Goal: Transaction & Acquisition: Purchase product/service

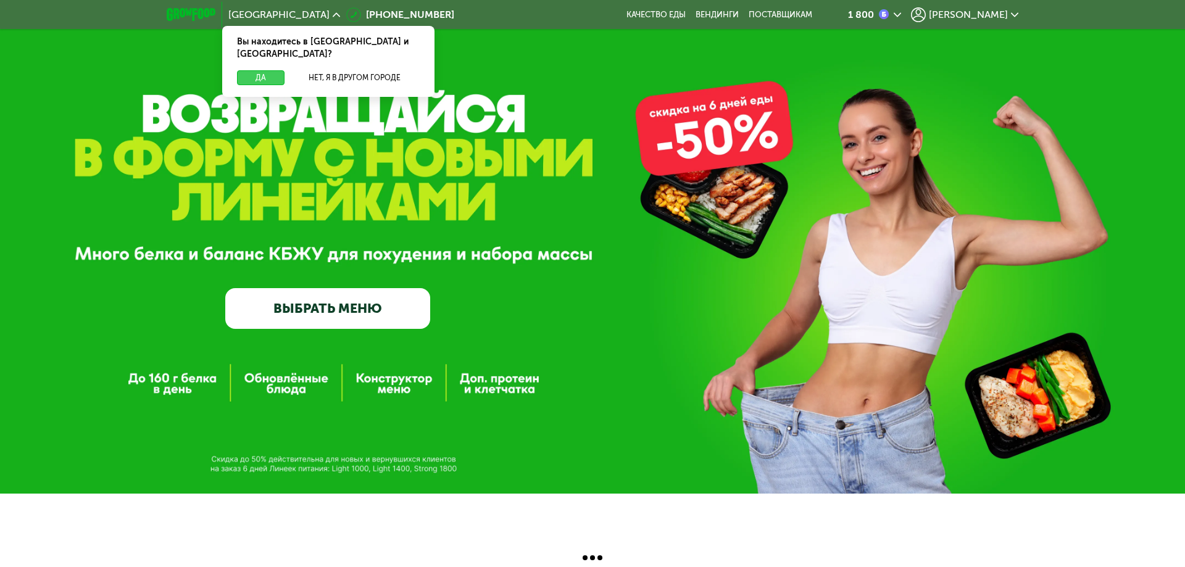
click at [256, 70] on button "Да" at bounding box center [261, 77] width 48 height 15
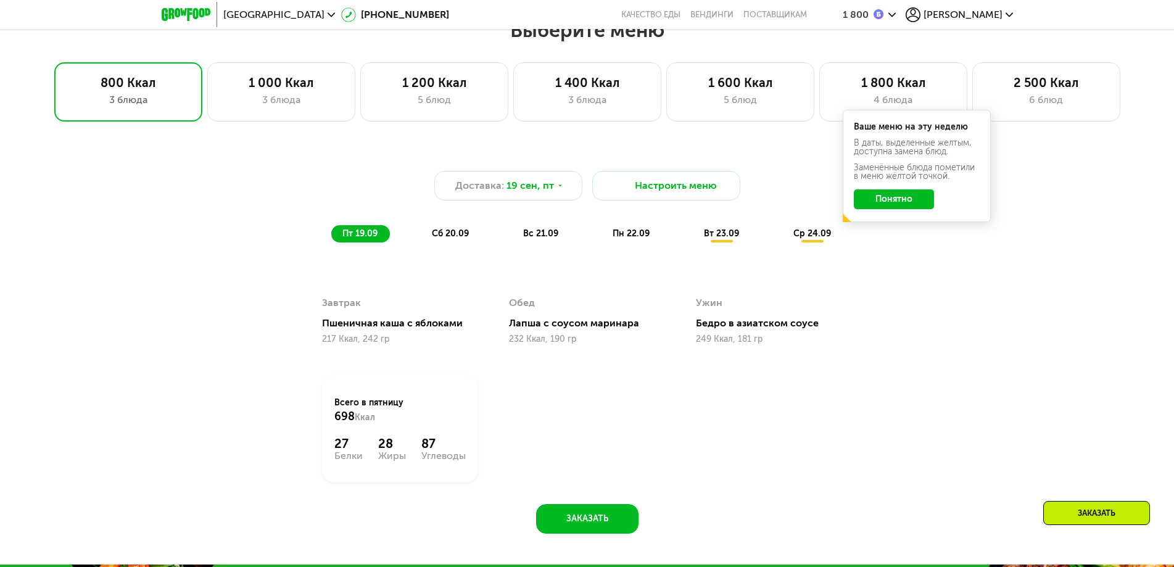
scroll to position [864, 0]
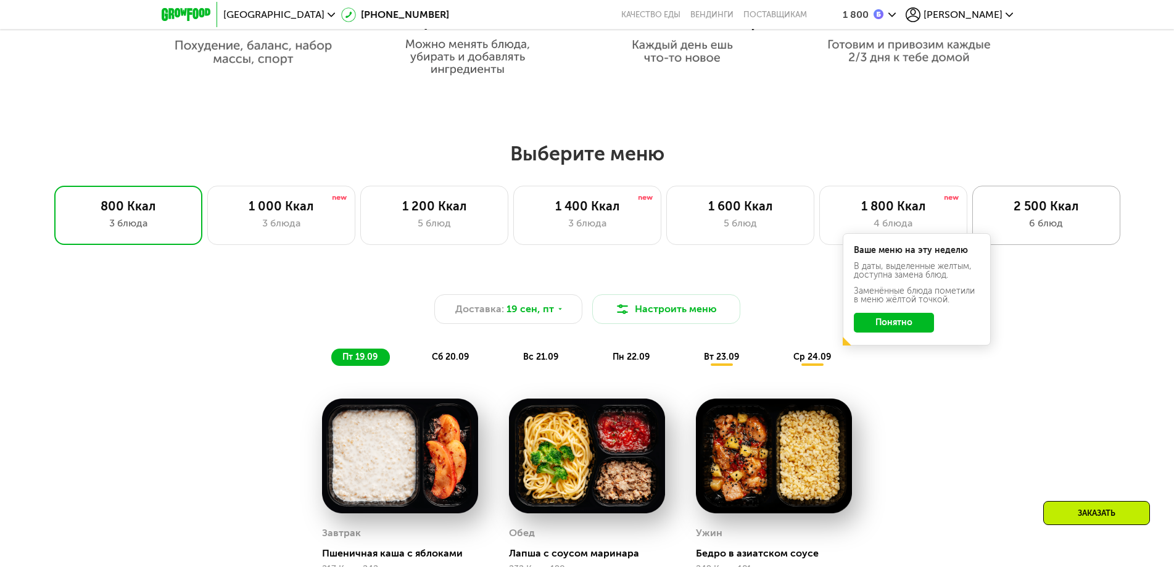
click at [1073, 223] on div "6 блюд" at bounding box center [1047, 223] width 122 height 15
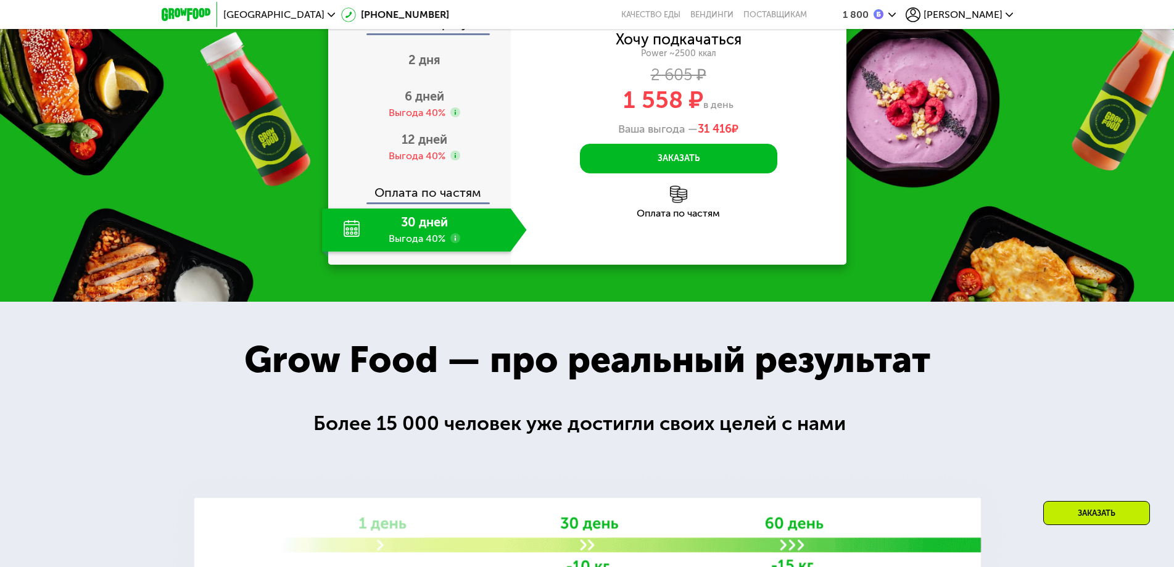
scroll to position [1728, 0]
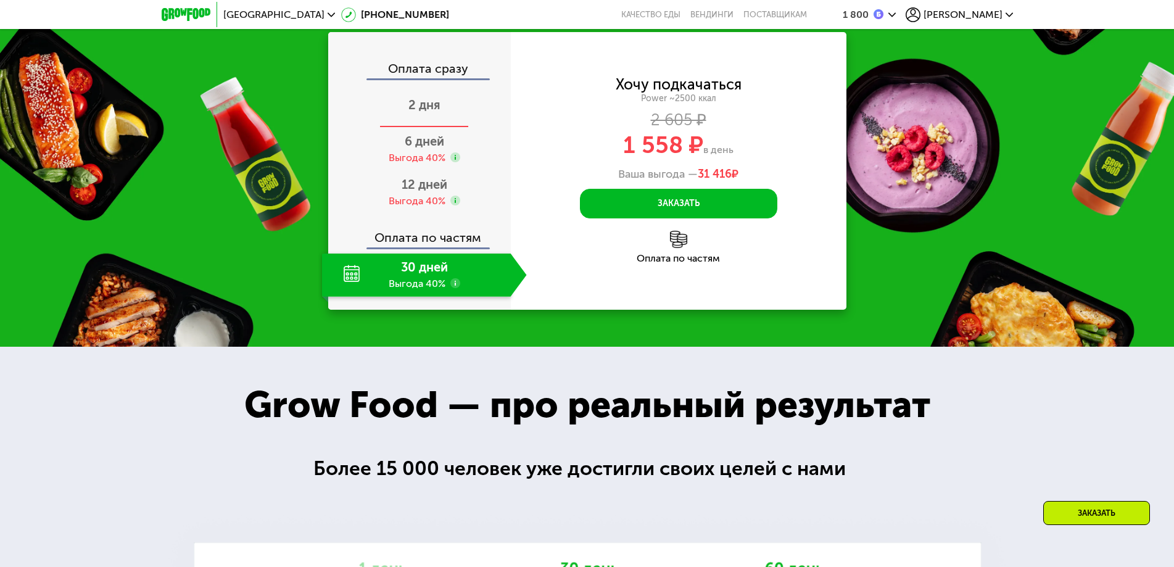
click at [428, 112] on span "2 дня" at bounding box center [425, 105] width 32 height 15
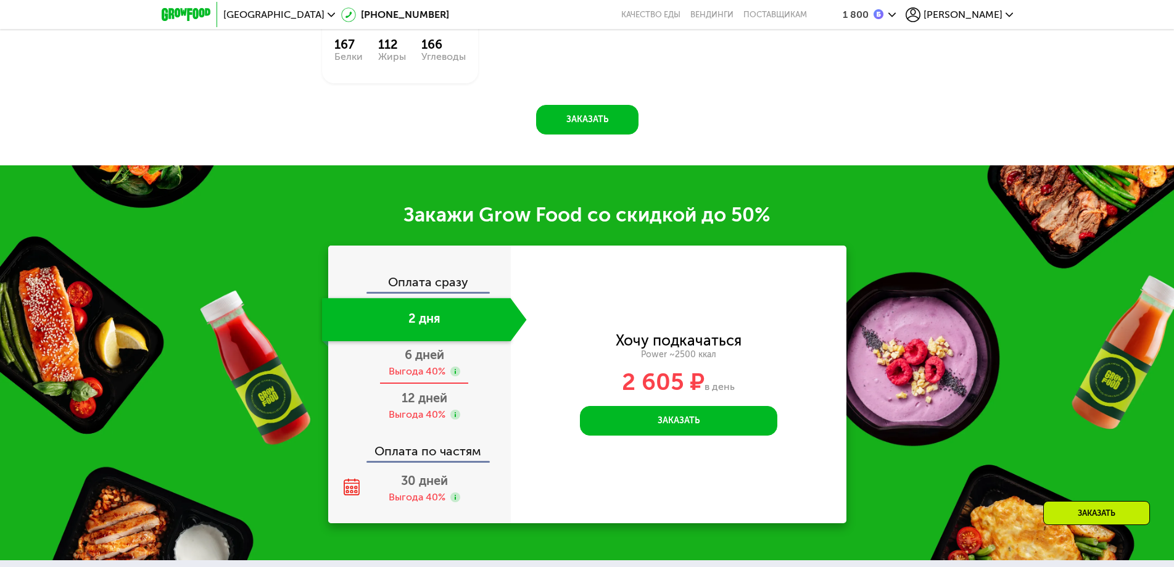
click at [410, 362] on span "6 дней" at bounding box center [424, 354] width 39 height 15
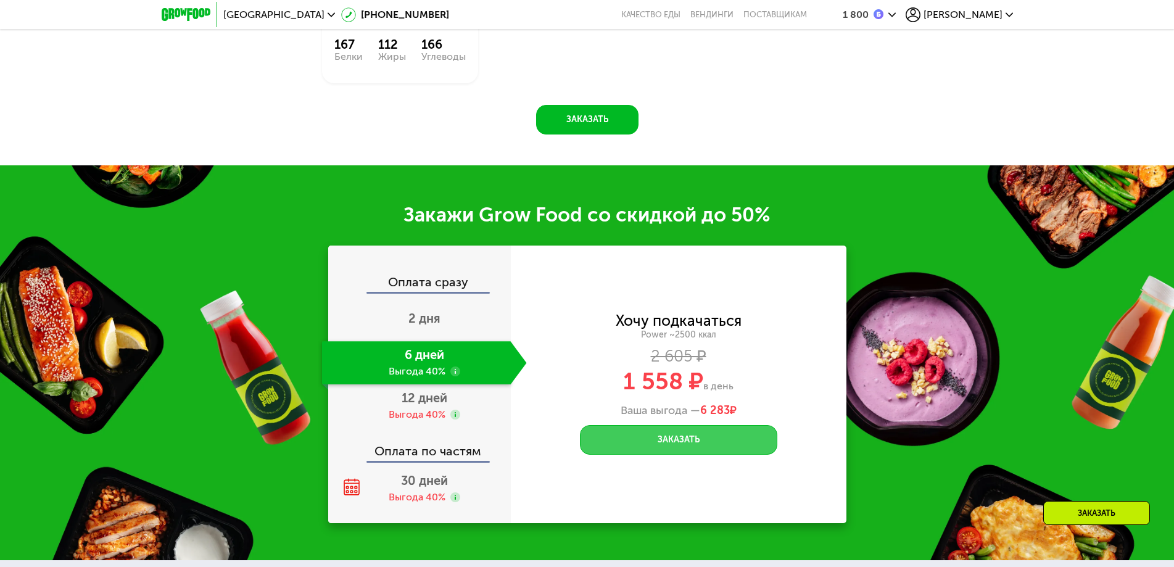
click at [645, 442] on button "Заказать" at bounding box center [678, 440] width 197 height 30
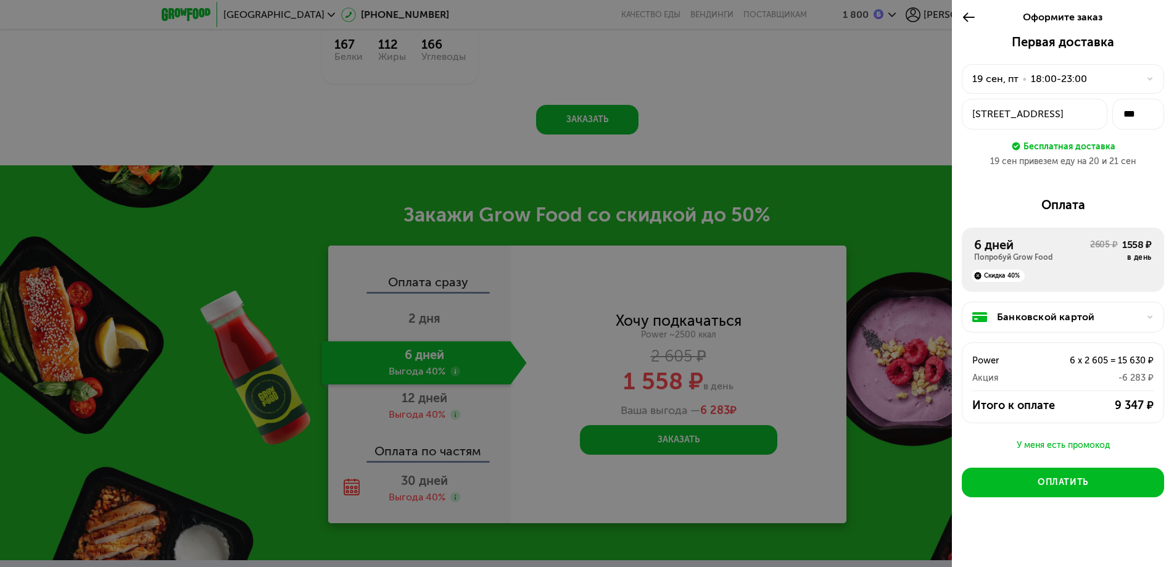
click at [909, 306] on div at bounding box center [587, 283] width 1174 height 567
click at [909, 305] on div at bounding box center [587, 283] width 1174 height 567
click at [892, 243] on div at bounding box center [587, 283] width 1174 height 567
click at [972, 16] on icon at bounding box center [969, 17] width 14 height 15
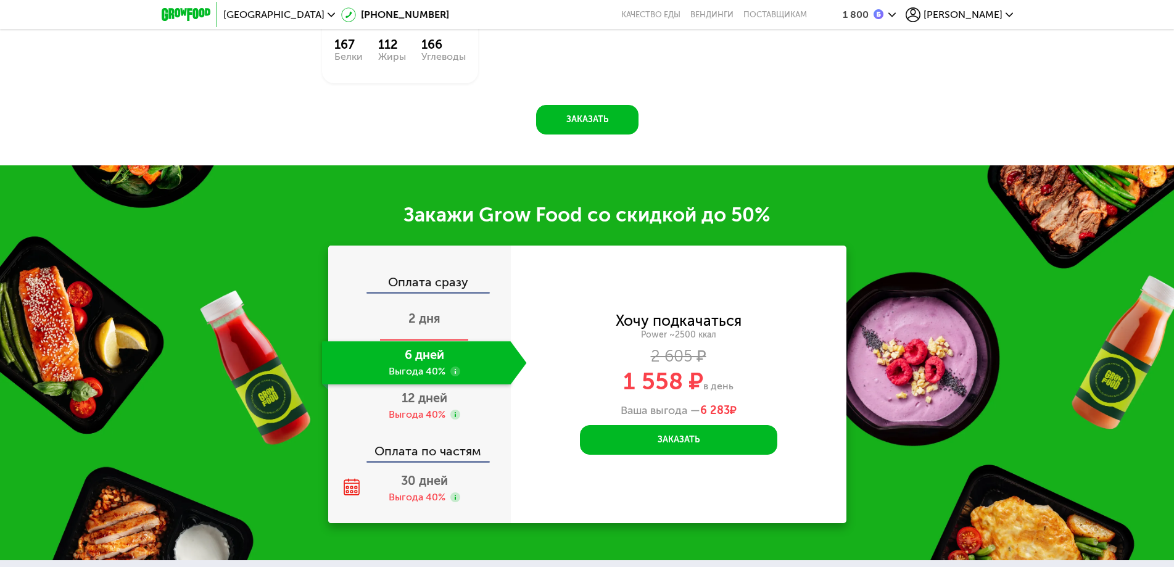
click at [424, 332] on div "2 дня" at bounding box center [424, 319] width 205 height 43
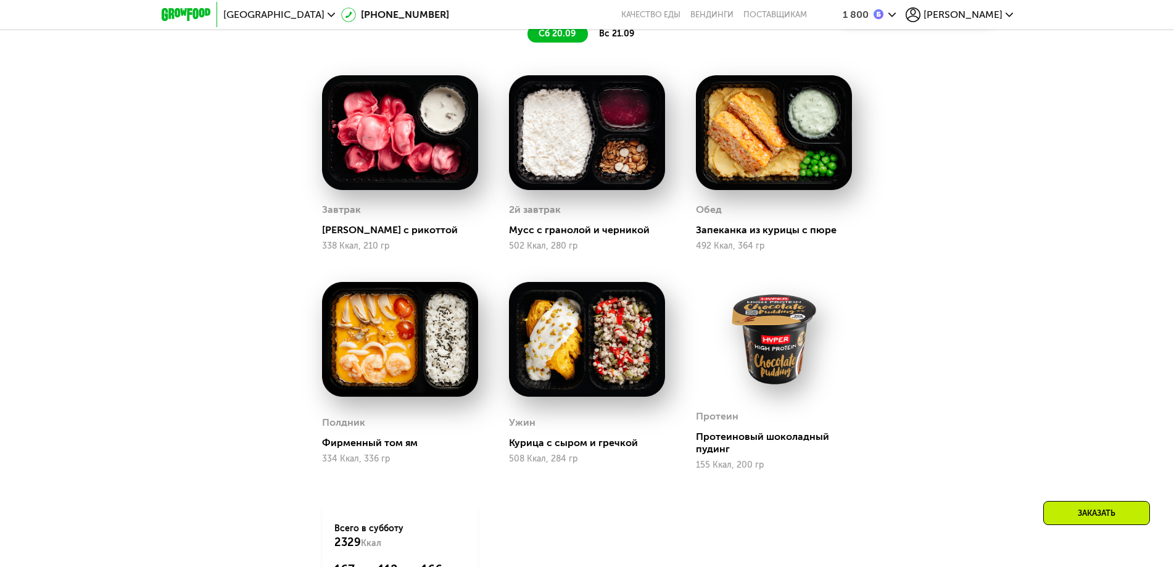
scroll to position [741, 0]
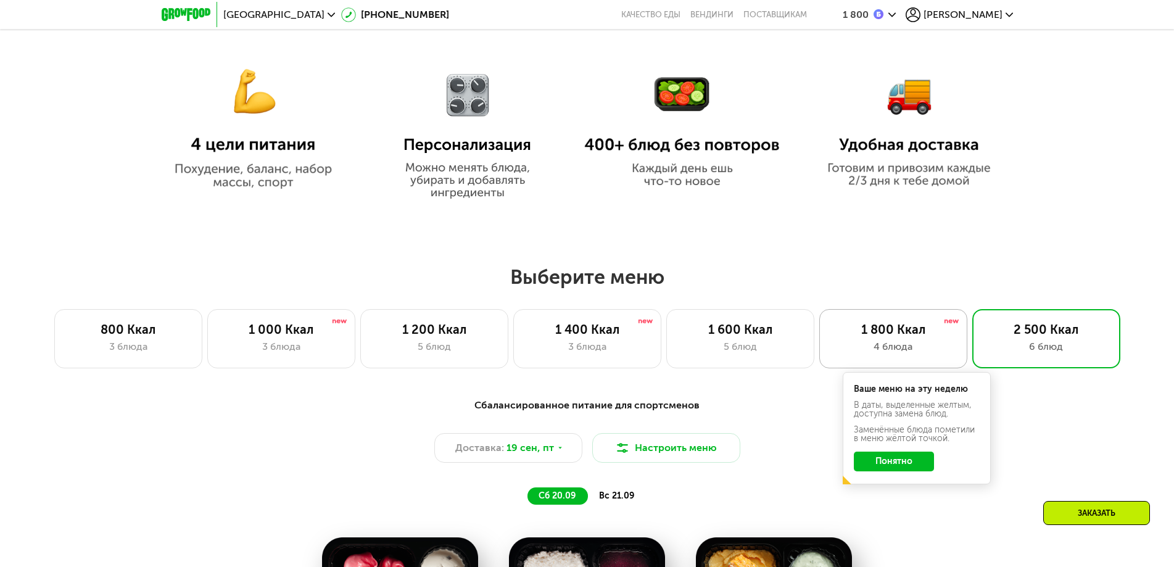
click at [894, 353] on div "4 блюда" at bounding box center [894, 346] width 122 height 15
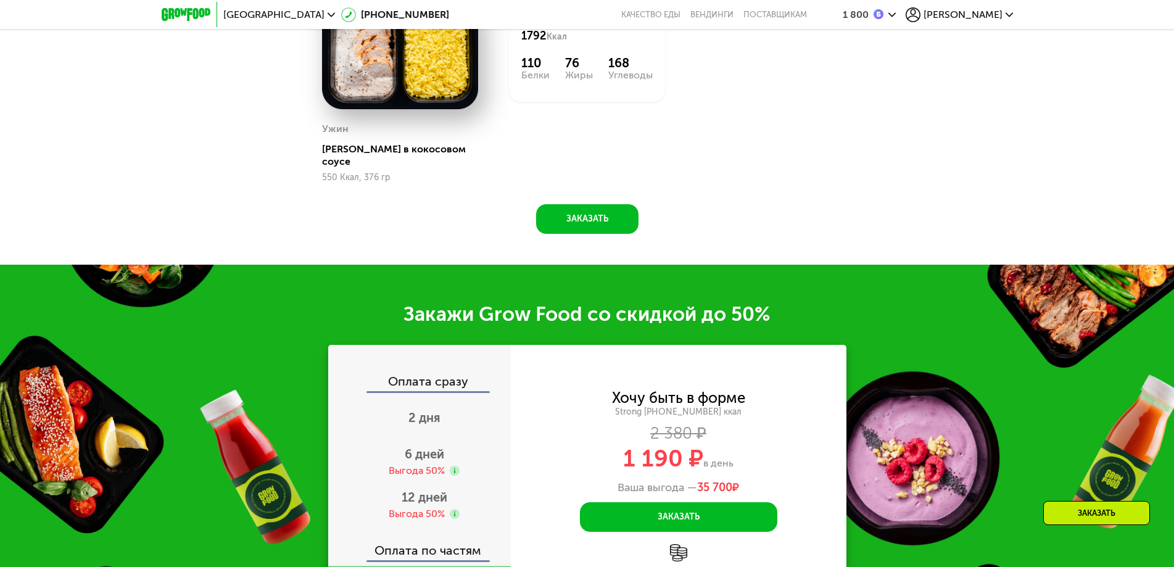
scroll to position [1481, 0]
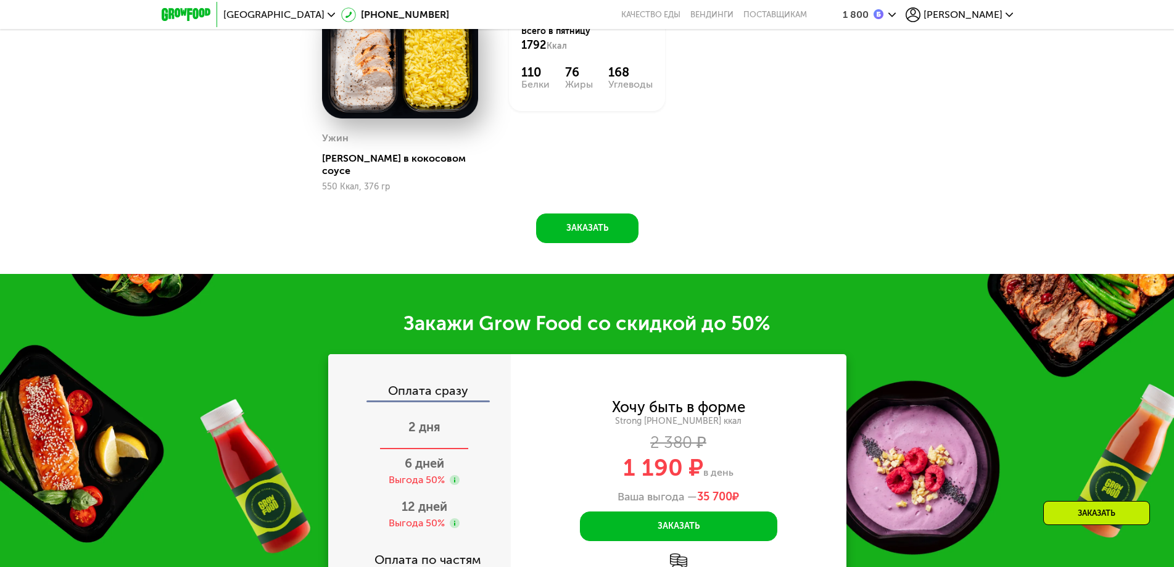
click at [443, 420] on div "2 дня" at bounding box center [424, 428] width 205 height 43
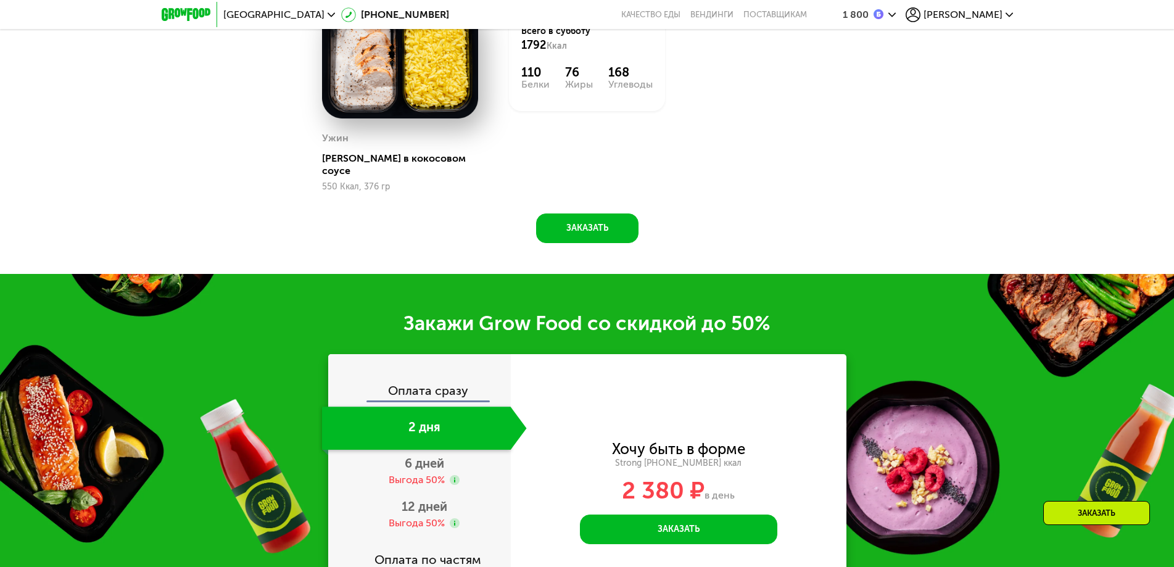
click at [433, 388] on div "Оплата сразу" at bounding box center [420, 386] width 181 height 28
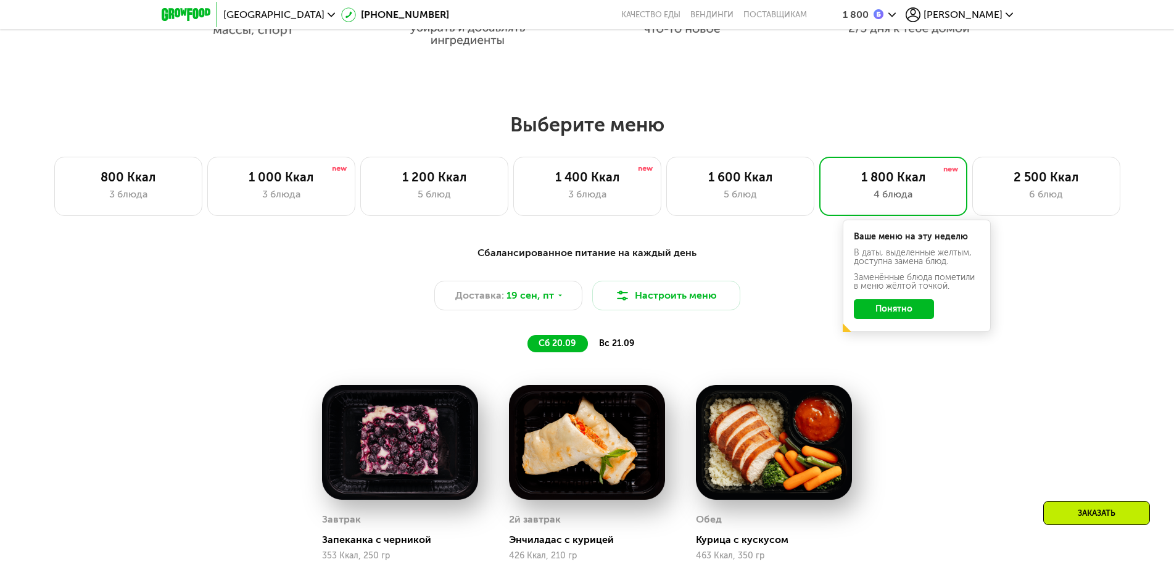
scroll to position [864, 0]
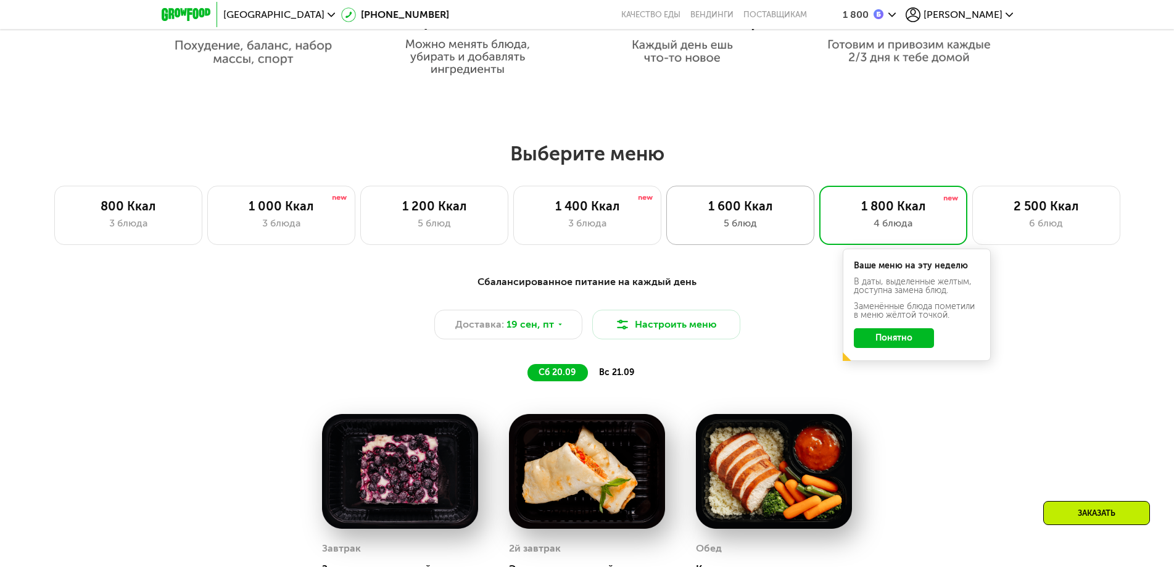
click at [707, 222] on div "5 блюд" at bounding box center [740, 223] width 122 height 15
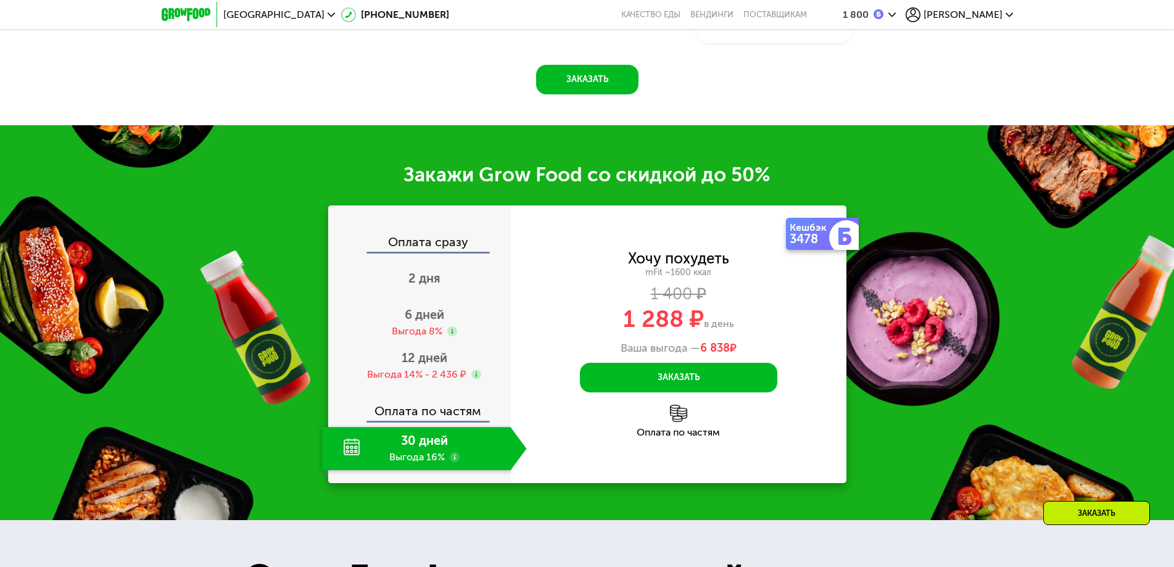
scroll to position [1605, 0]
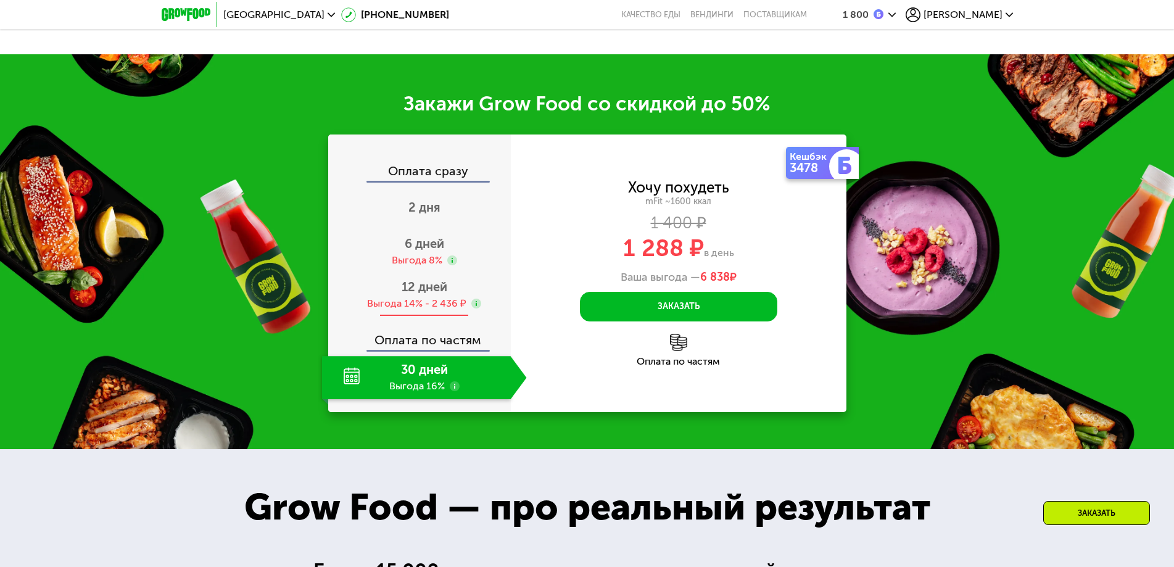
click at [449, 310] on div "Выгода 14% - 2 436 ₽" at bounding box center [416, 304] width 99 height 14
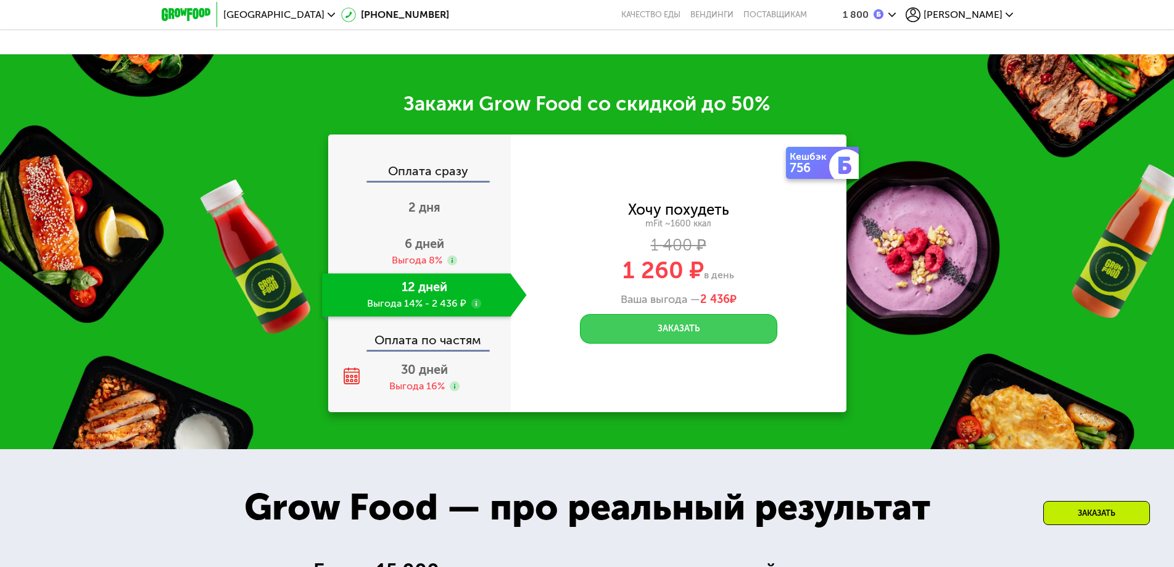
click at [716, 344] on button "Заказать" at bounding box center [678, 329] width 197 height 30
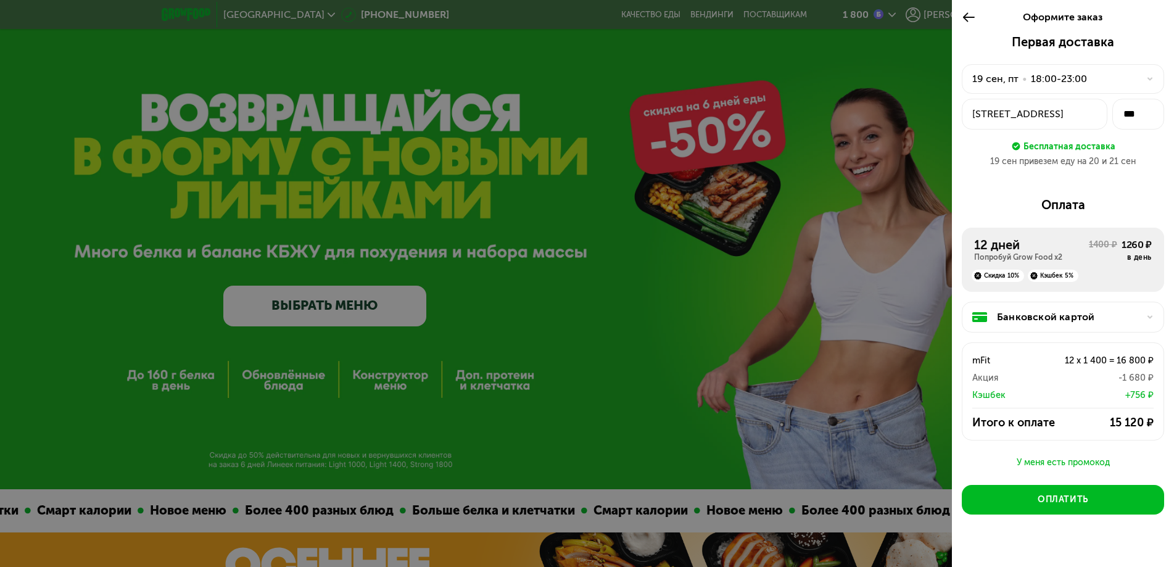
click at [965, 15] on icon at bounding box center [969, 17] width 14 height 15
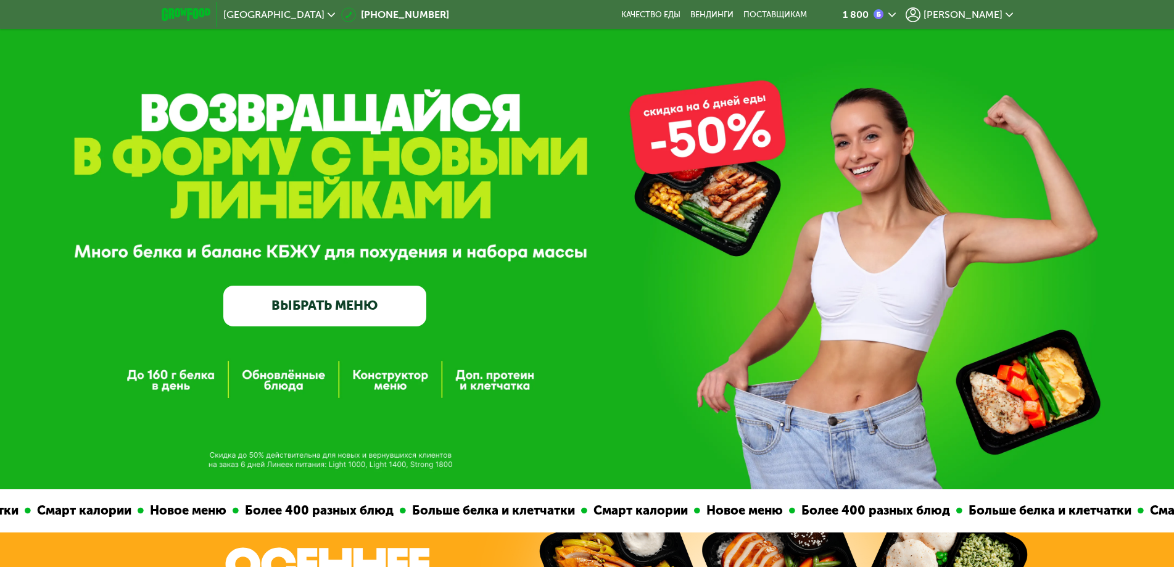
click at [368, 311] on link "ВЫБРАТЬ МЕНЮ" at bounding box center [324, 306] width 203 height 41
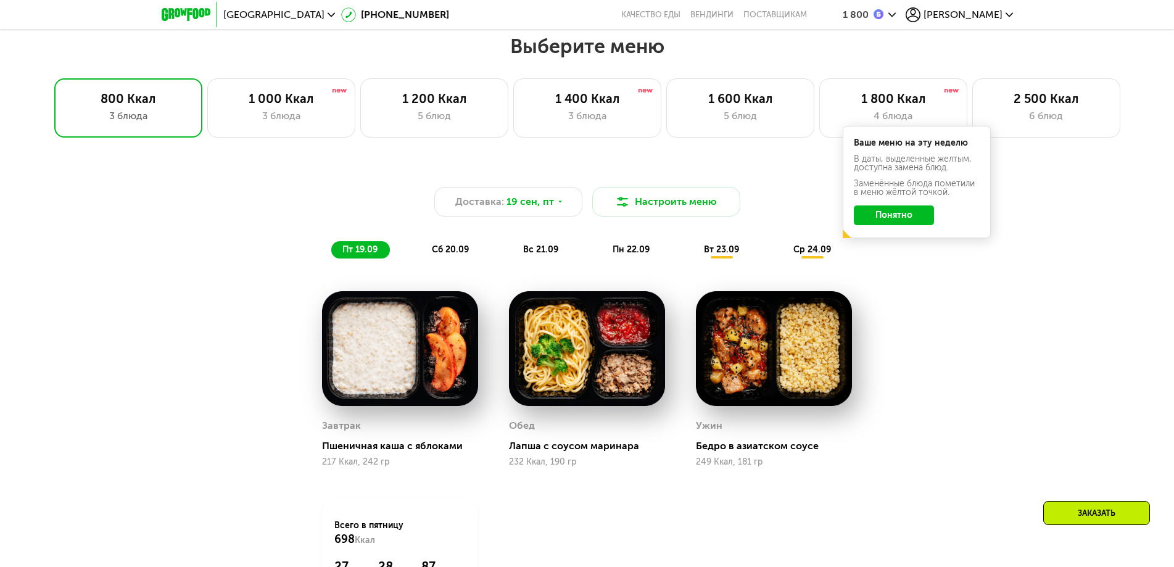
scroll to position [980, 0]
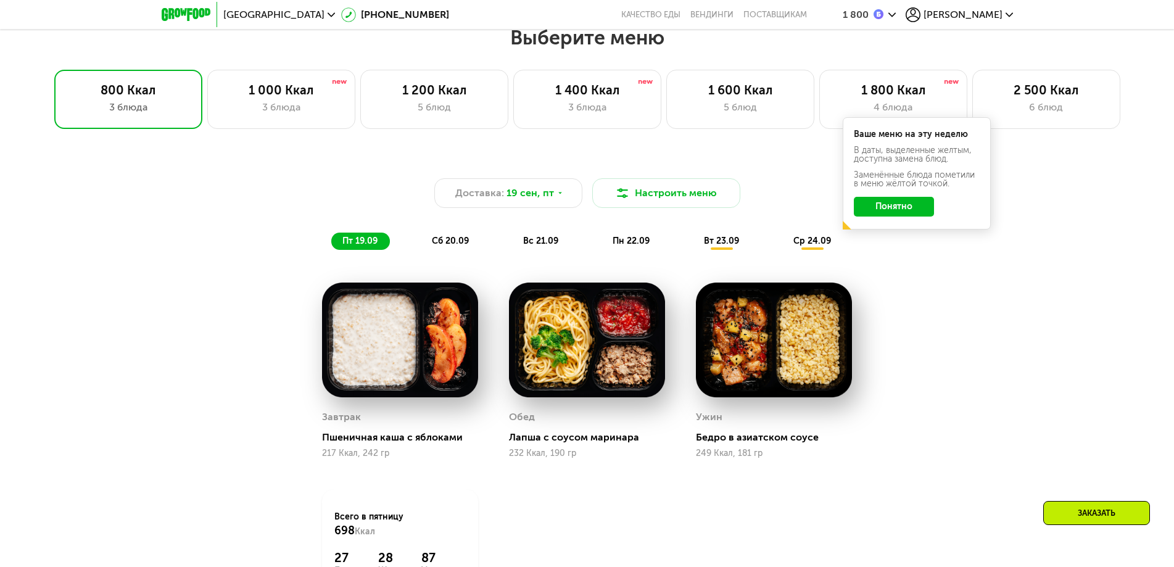
click at [900, 217] on button "Понятно" at bounding box center [894, 207] width 80 height 20
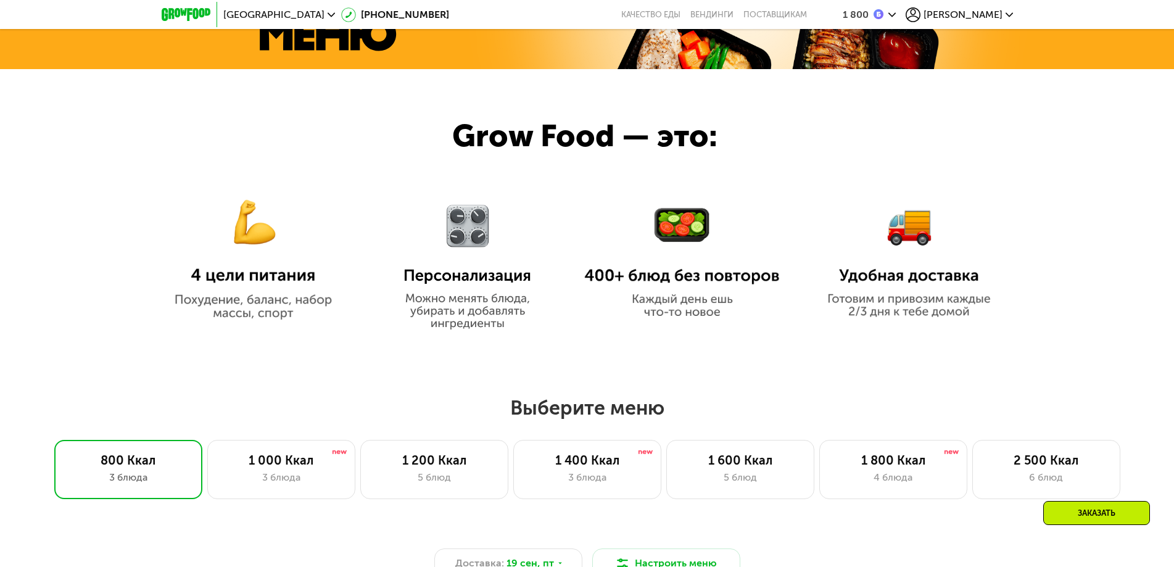
scroll to position [857, 0]
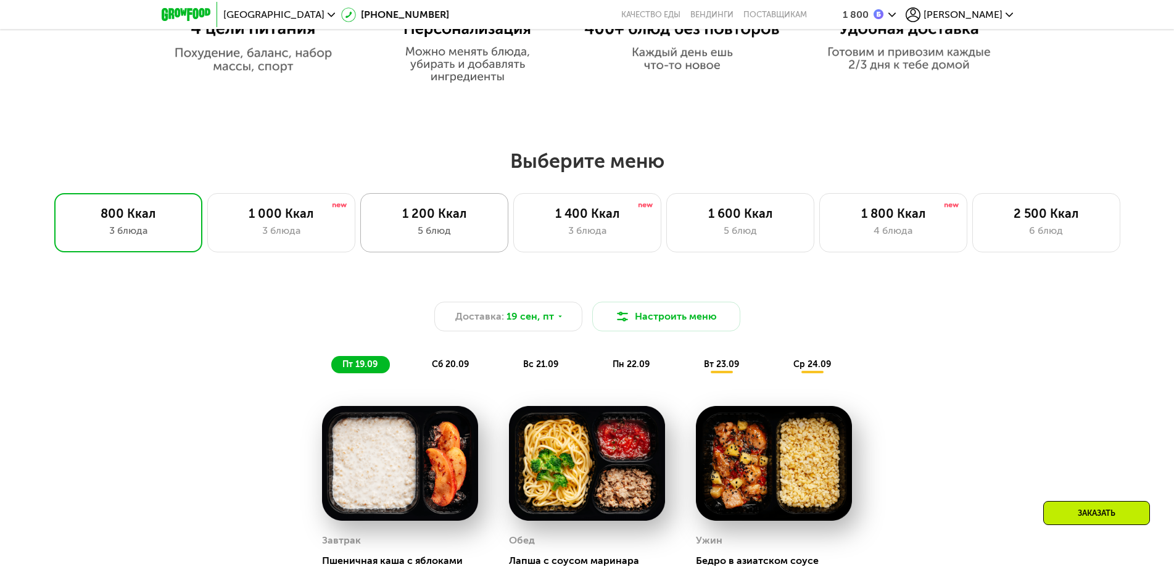
click at [454, 233] on div "5 блюд" at bounding box center [434, 230] width 122 height 15
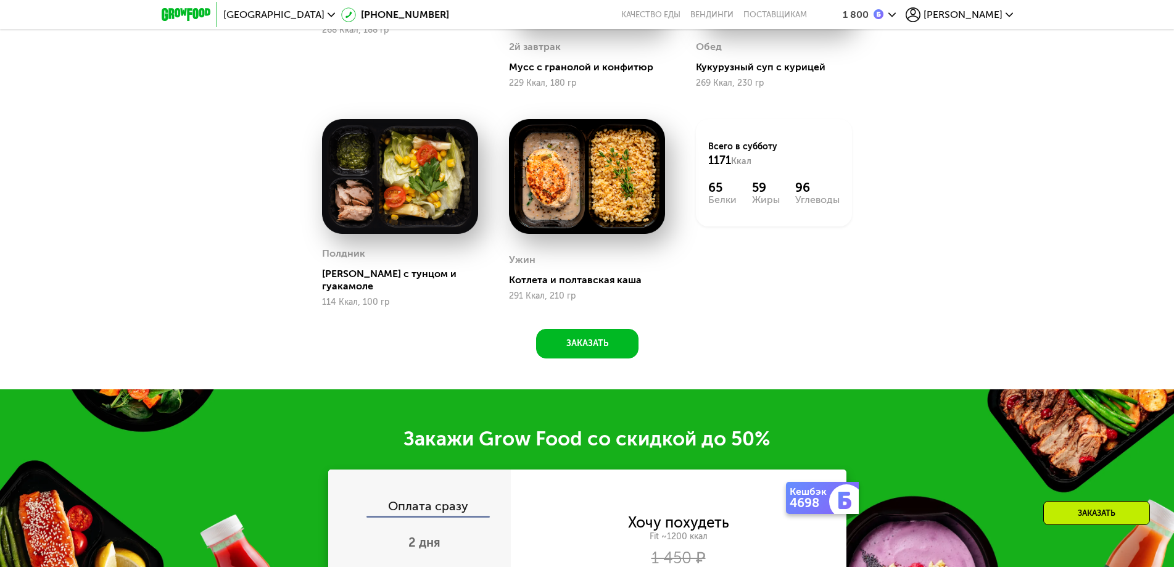
scroll to position [980, 0]
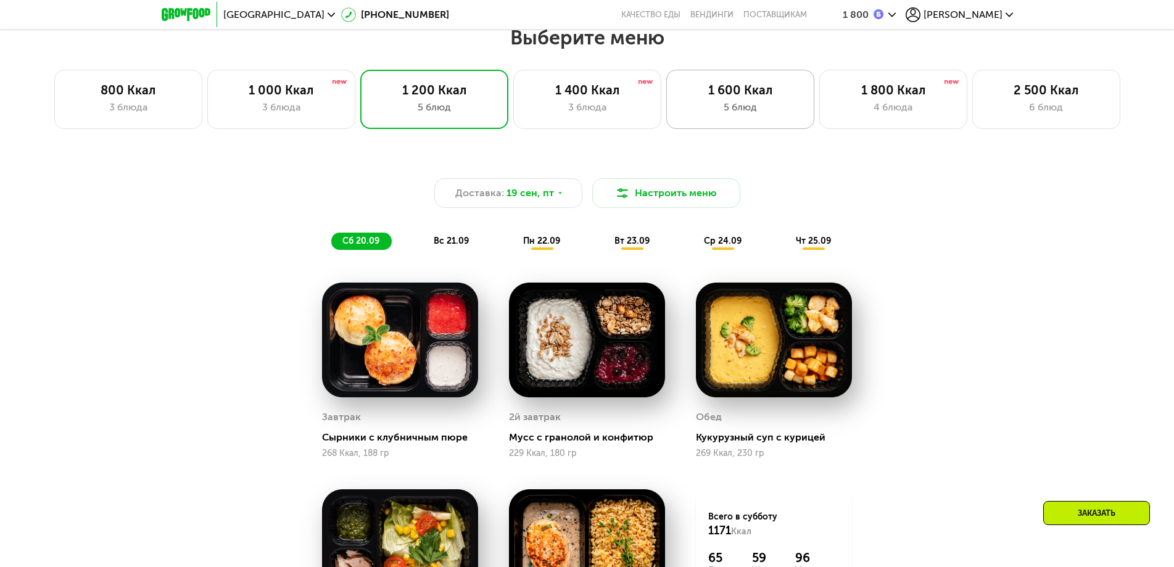
click at [728, 127] on div "1 600 Ккал 5 блюд" at bounding box center [741, 99] width 148 height 59
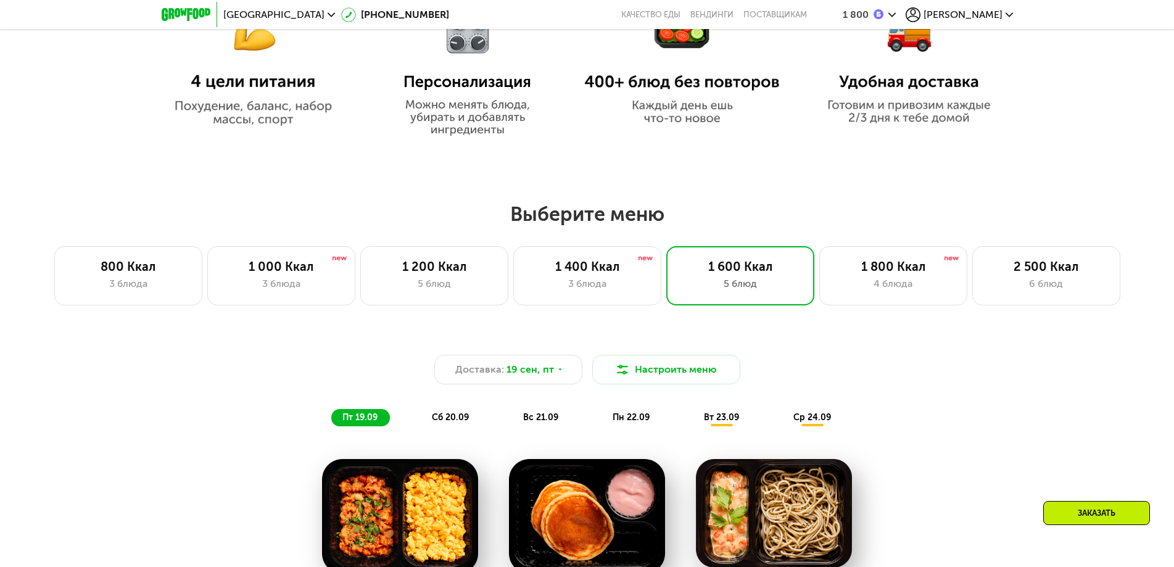
scroll to position [784, 0]
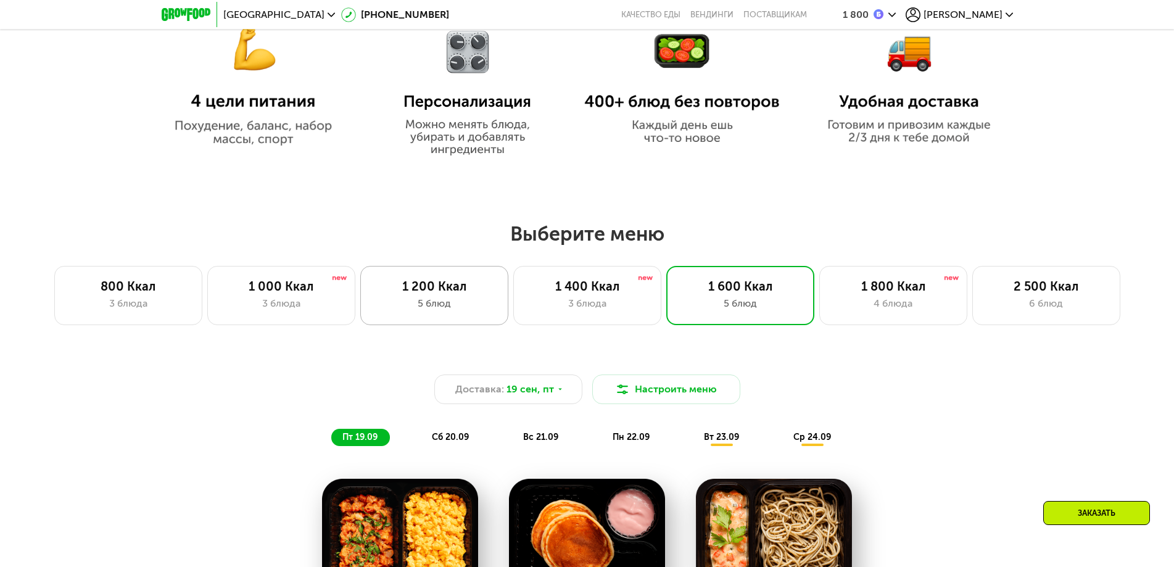
click at [431, 298] on div "1 200 Ккал 5 блюд" at bounding box center [434, 295] width 148 height 59
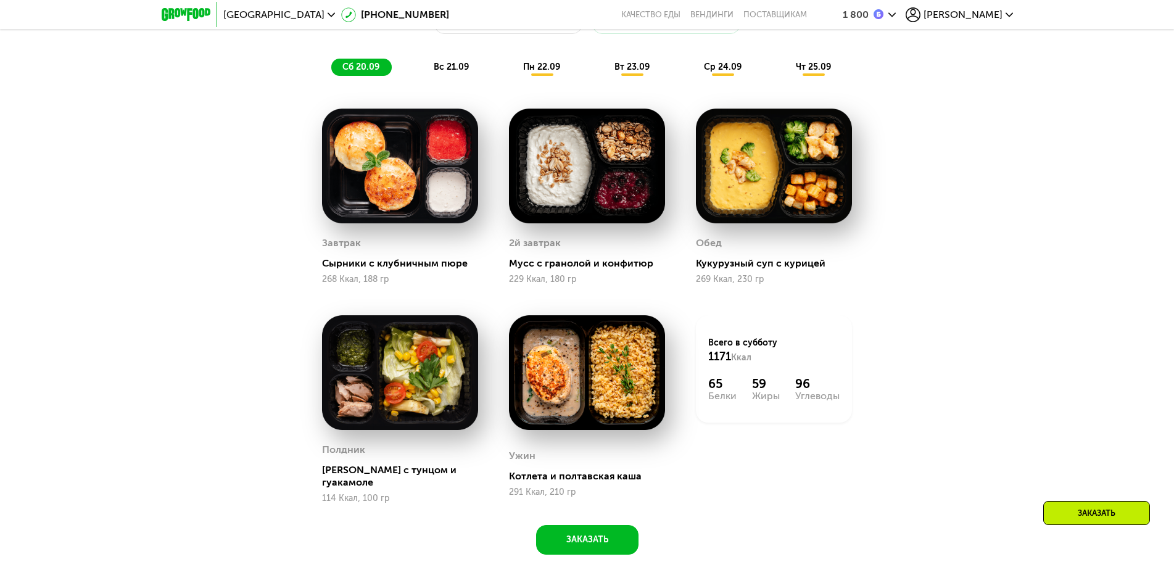
scroll to position [1031, 0]
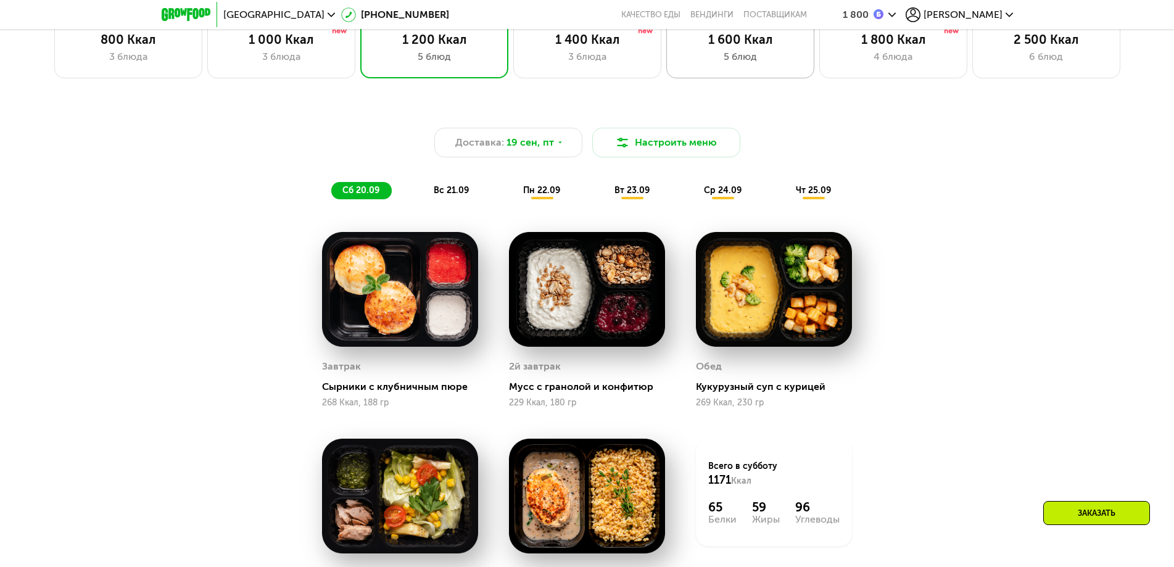
drag, startPoint x: 739, startPoint y: 55, endPoint x: 700, endPoint y: 75, distance: 43.9
click at [739, 56] on div "5 блюд" at bounding box center [740, 56] width 122 height 15
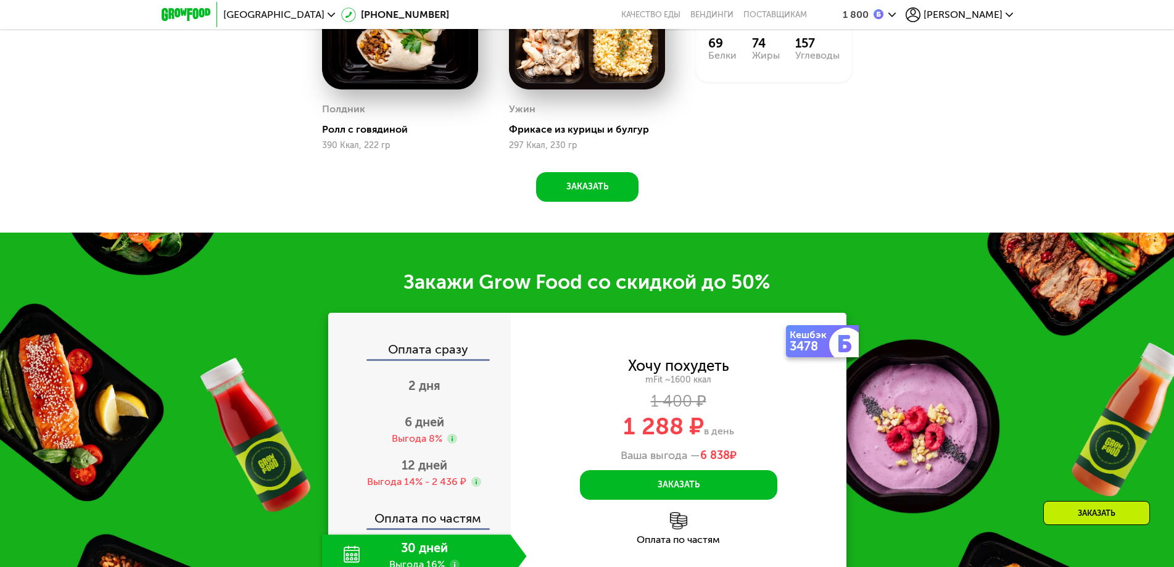
scroll to position [1524, 0]
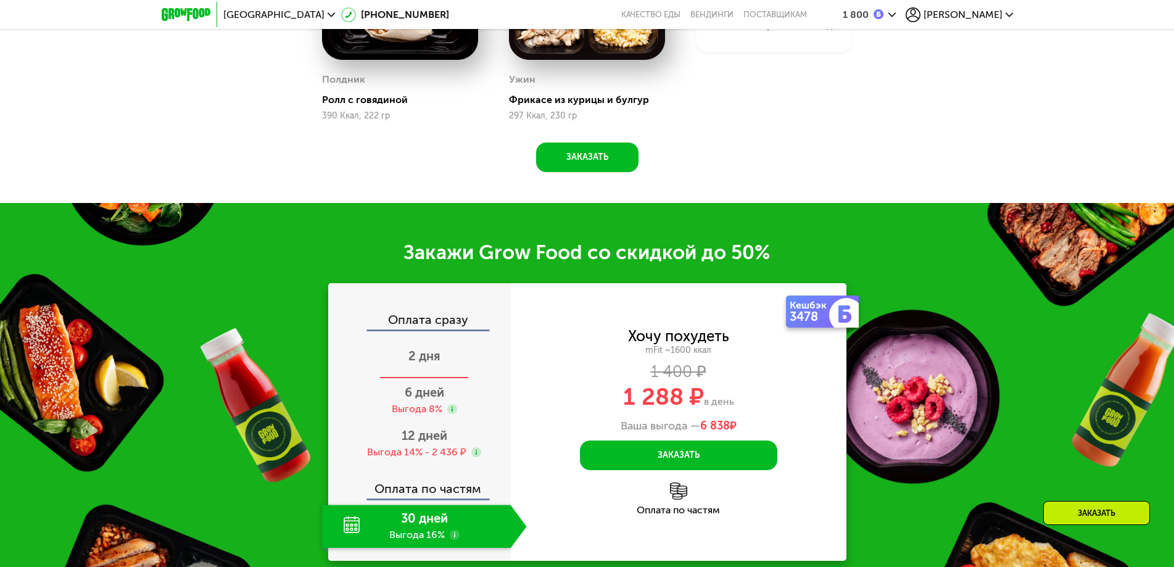
click at [428, 364] on span "2 дня" at bounding box center [425, 356] width 32 height 15
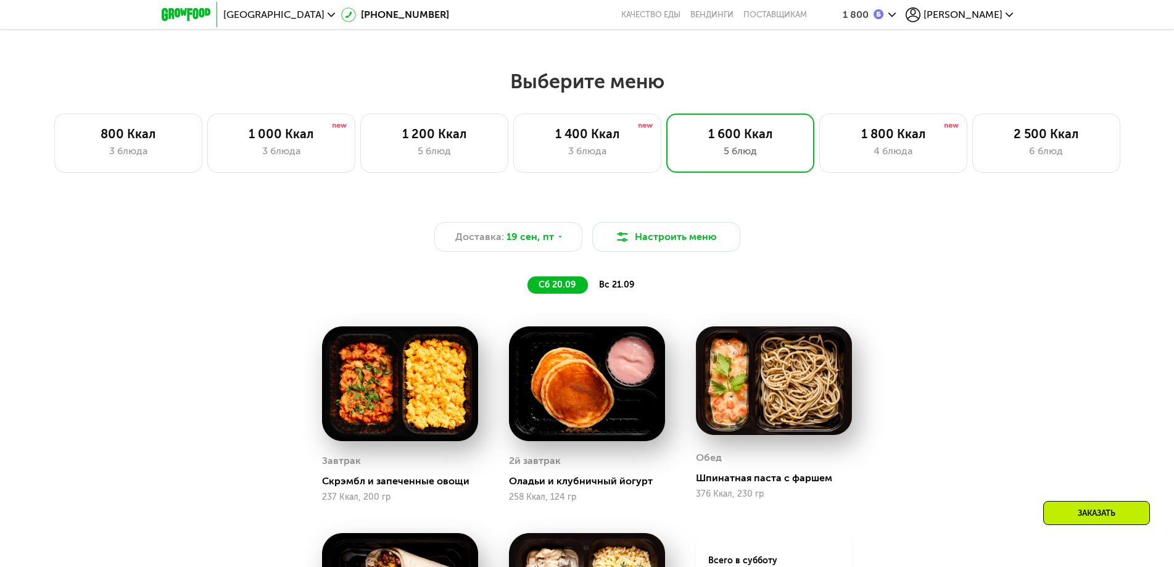
scroll to position [907, 0]
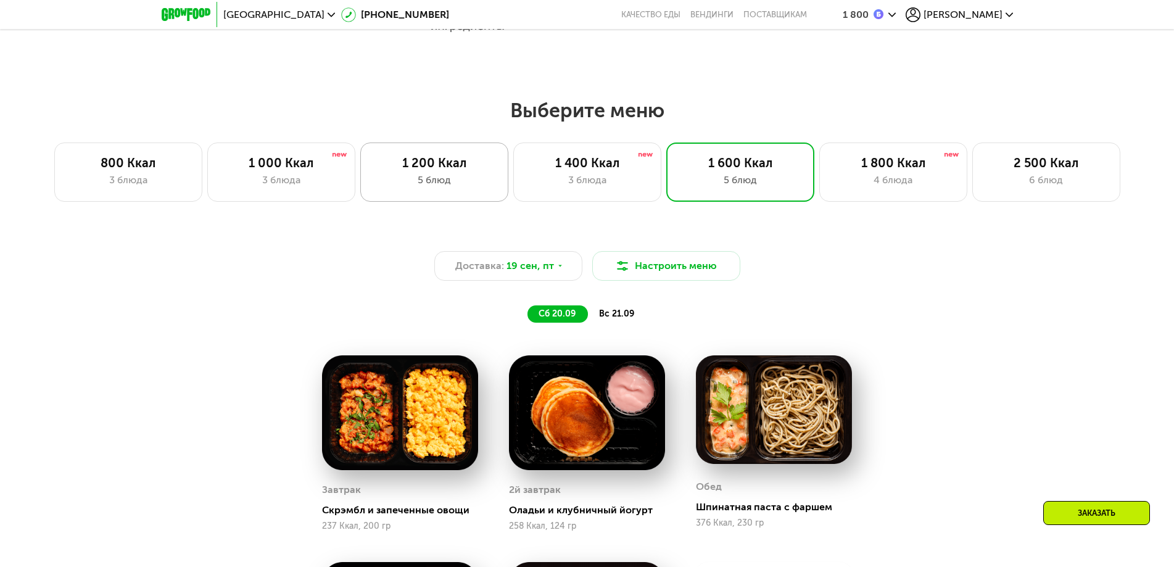
click at [432, 177] on div "5 блюд" at bounding box center [434, 180] width 122 height 15
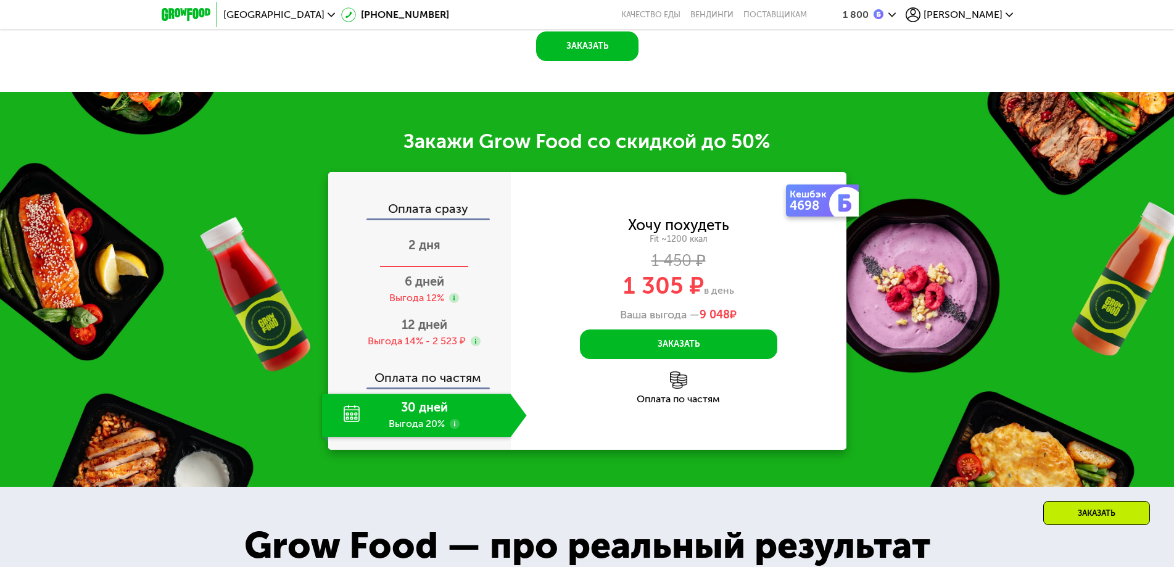
click at [409, 243] on span "2 дня" at bounding box center [425, 245] width 32 height 15
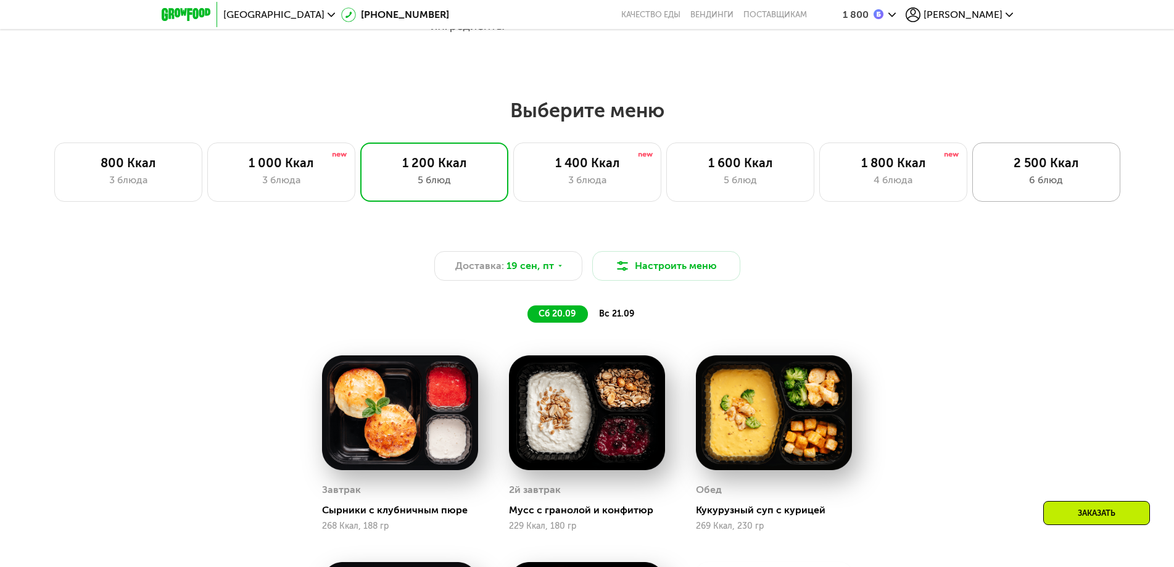
click at [1031, 188] on div "6 блюд" at bounding box center [1047, 180] width 122 height 15
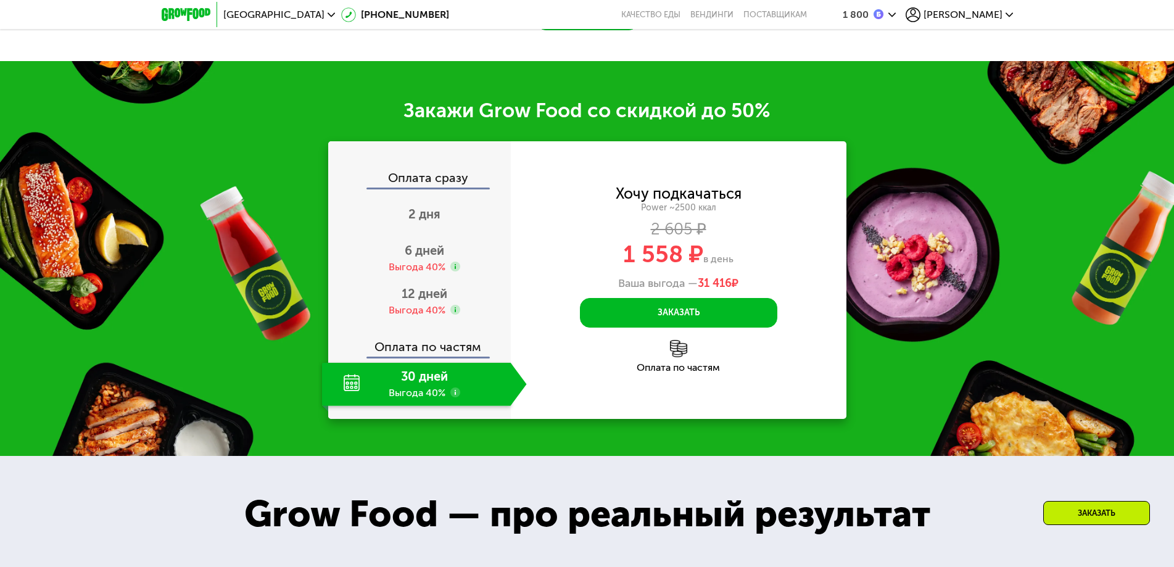
scroll to position [1648, 0]
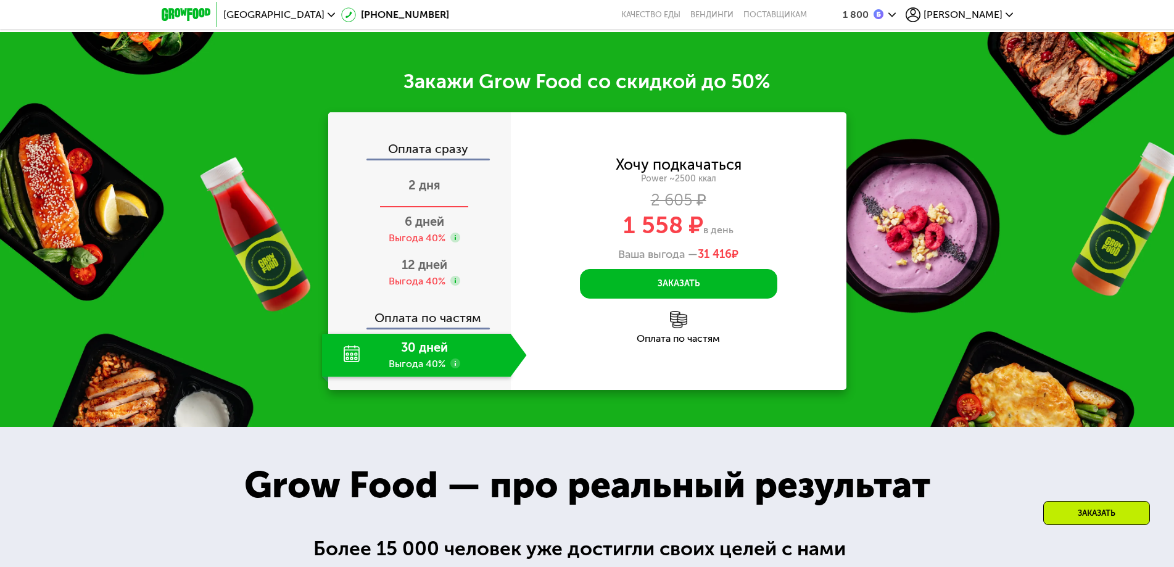
click at [415, 193] on span "2 дня" at bounding box center [425, 185] width 32 height 15
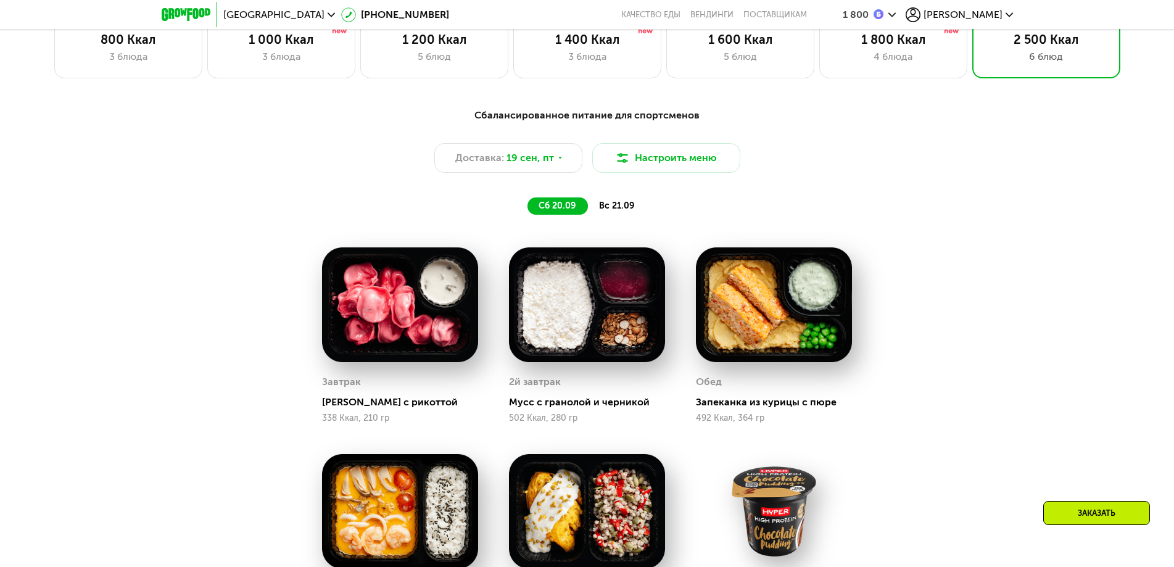
scroll to position [907, 0]
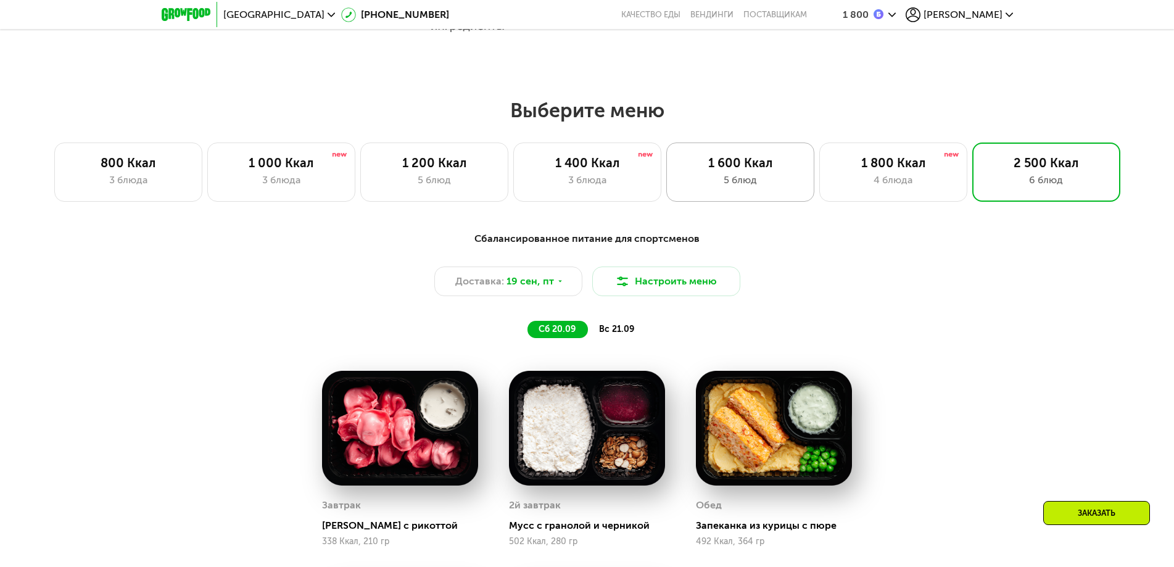
click at [773, 178] on div "5 блюд" at bounding box center [740, 180] width 122 height 15
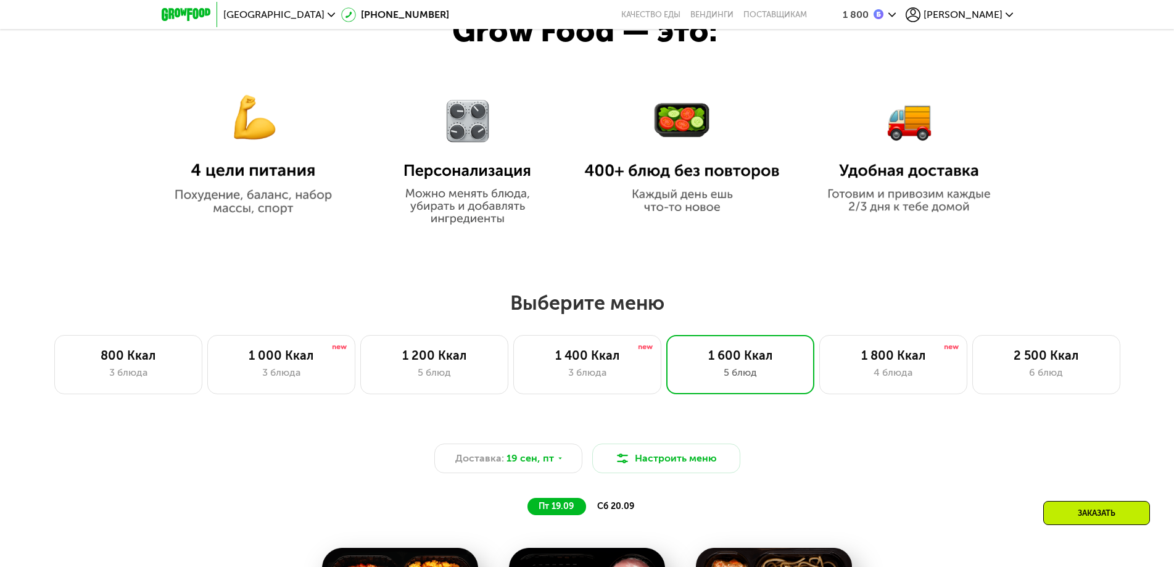
scroll to position [711, 0]
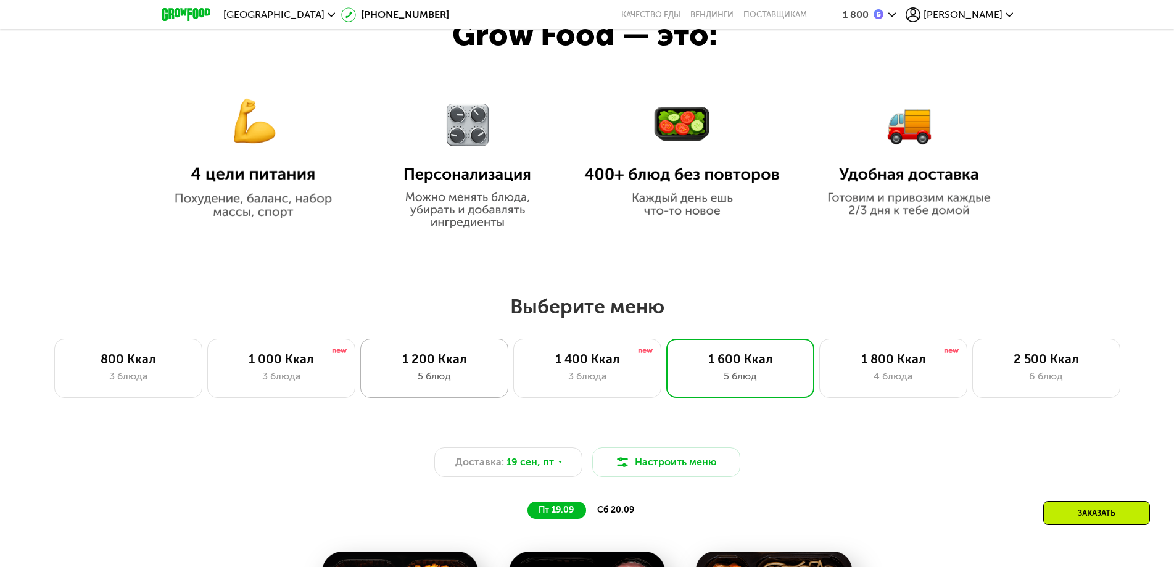
click at [441, 367] on div "1 200 Ккал" at bounding box center [434, 359] width 122 height 15
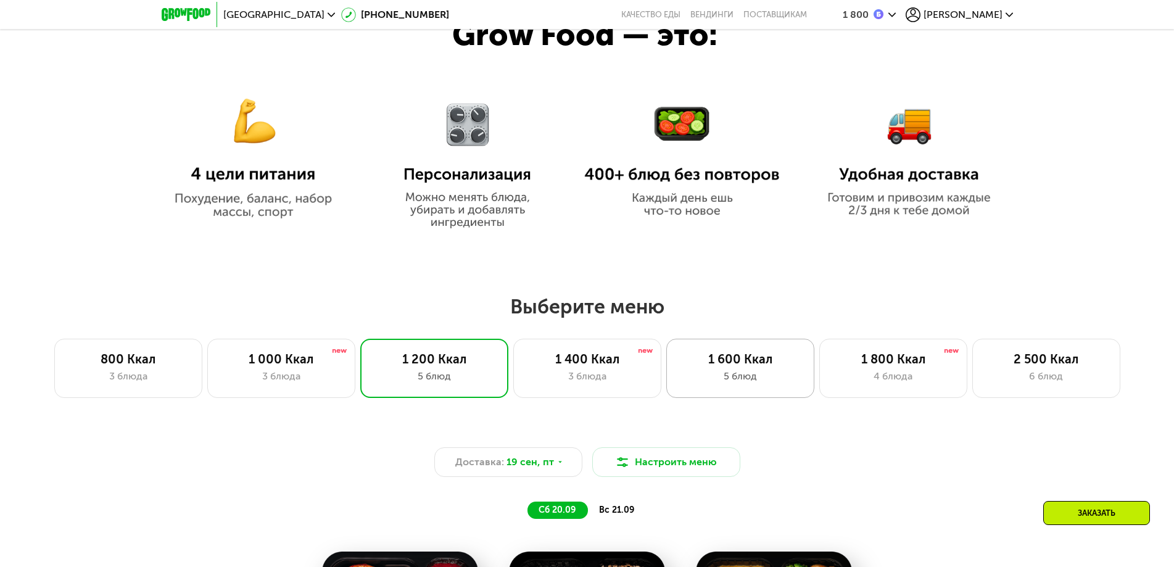
click at [718, 367] on div "1 600 Ккал" at bounding box center [740, 359] width 122 height 15
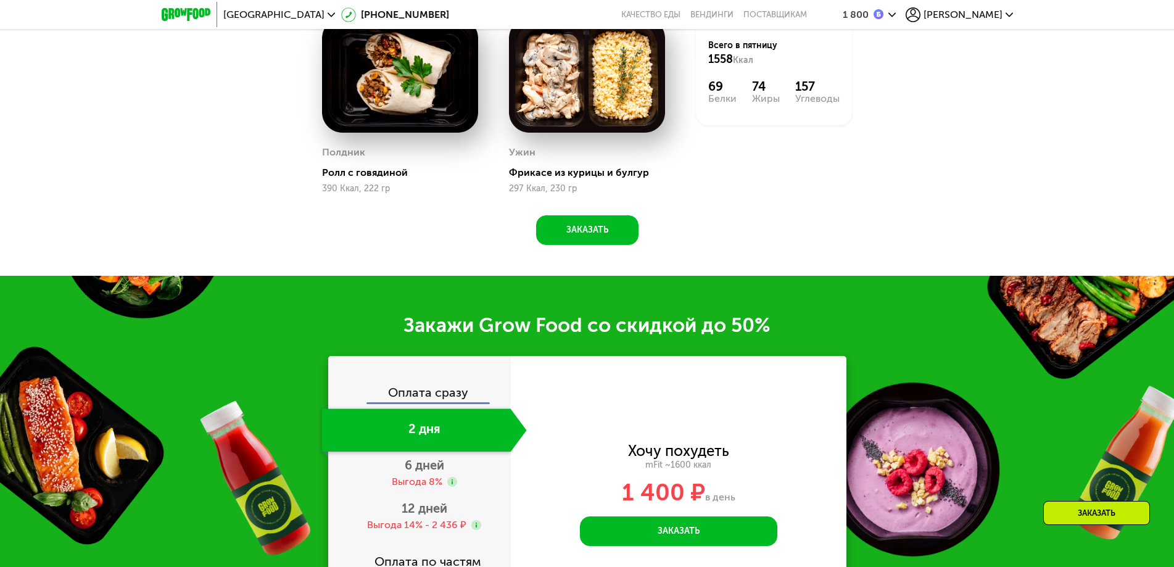
scroll to position [1698, 0]
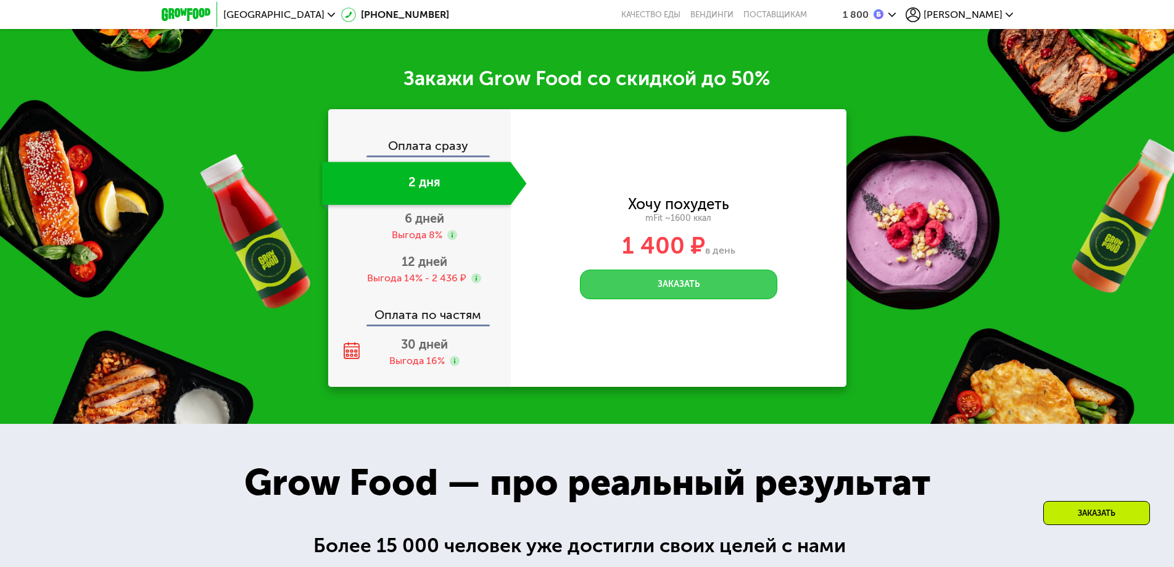
click at [642, 292] on button "Заказать" at bounding box center [678, 285] width 197 height 30
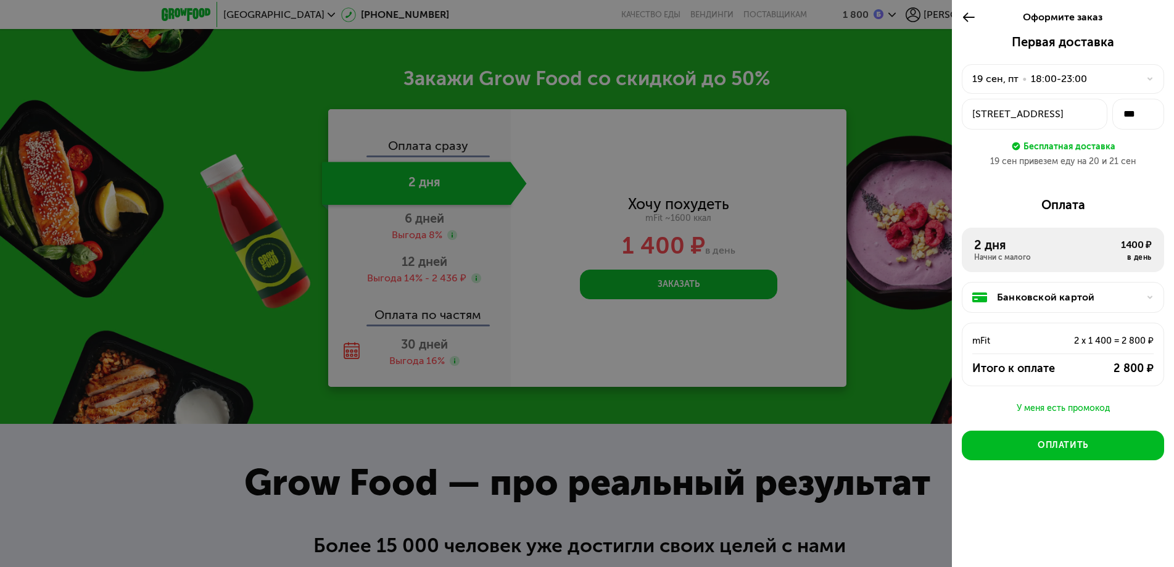
click at [866, 293] on div at bounding box center [587, 283] width 1174 height 567
click at [968, 18] on icon at bounding box center [969, 17] width 14 height 15
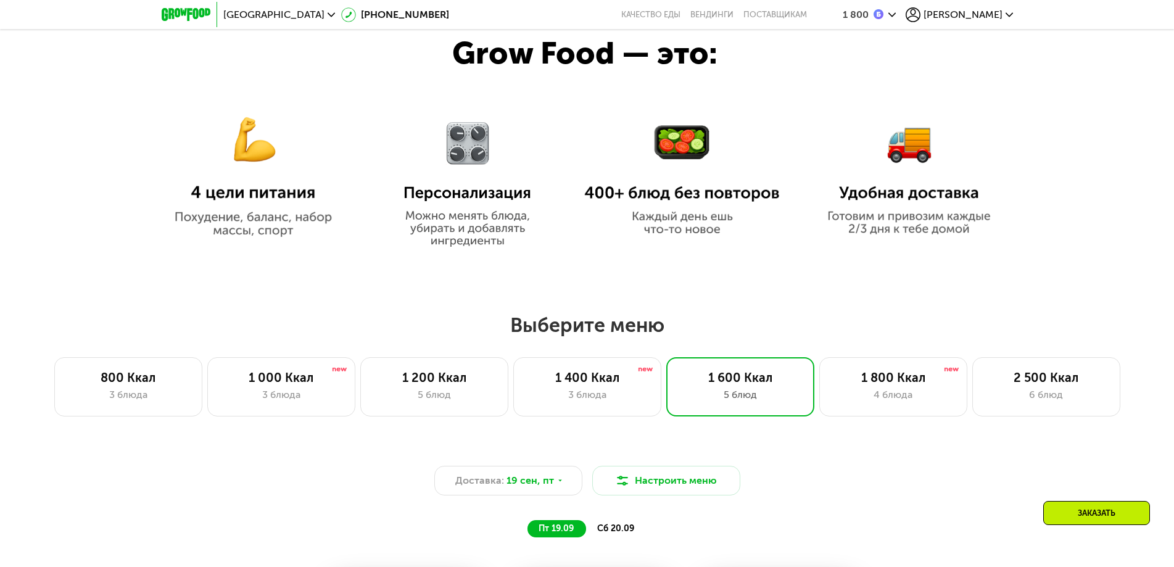
scroll to position [741, 0]
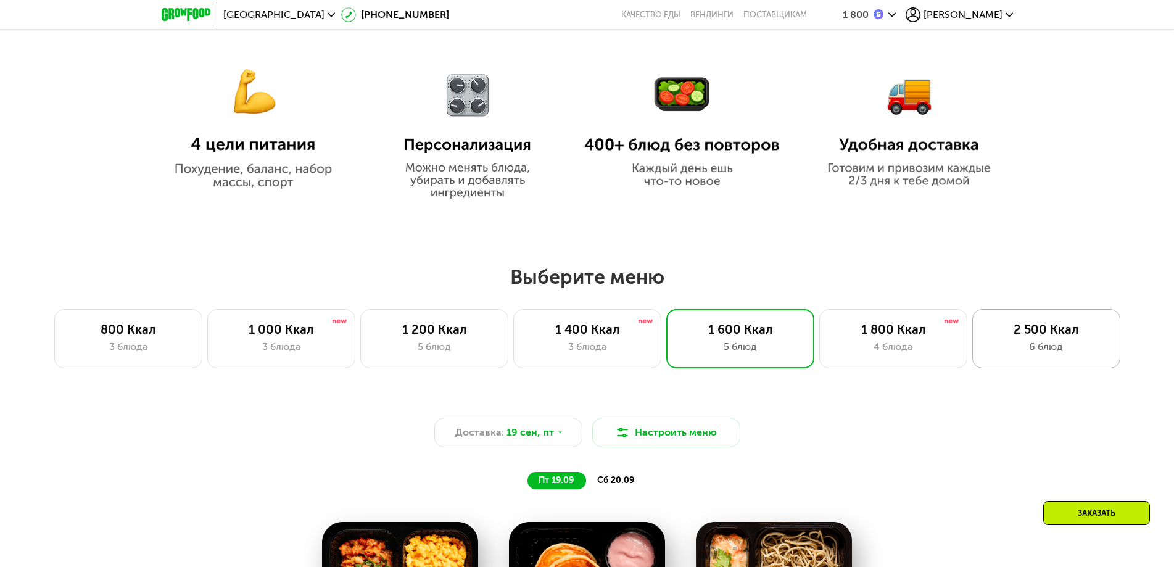
click at [1044, 331] on div "2 500 Ккал" at bounding box center [1047, 329] width 122 height 15
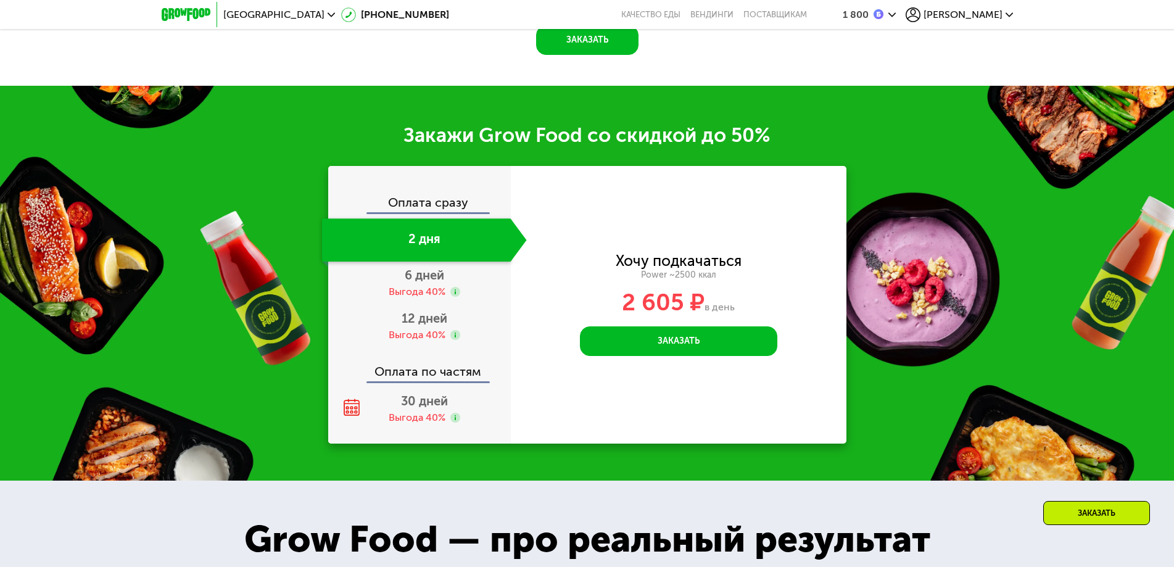
scroll to position [1851, 0]
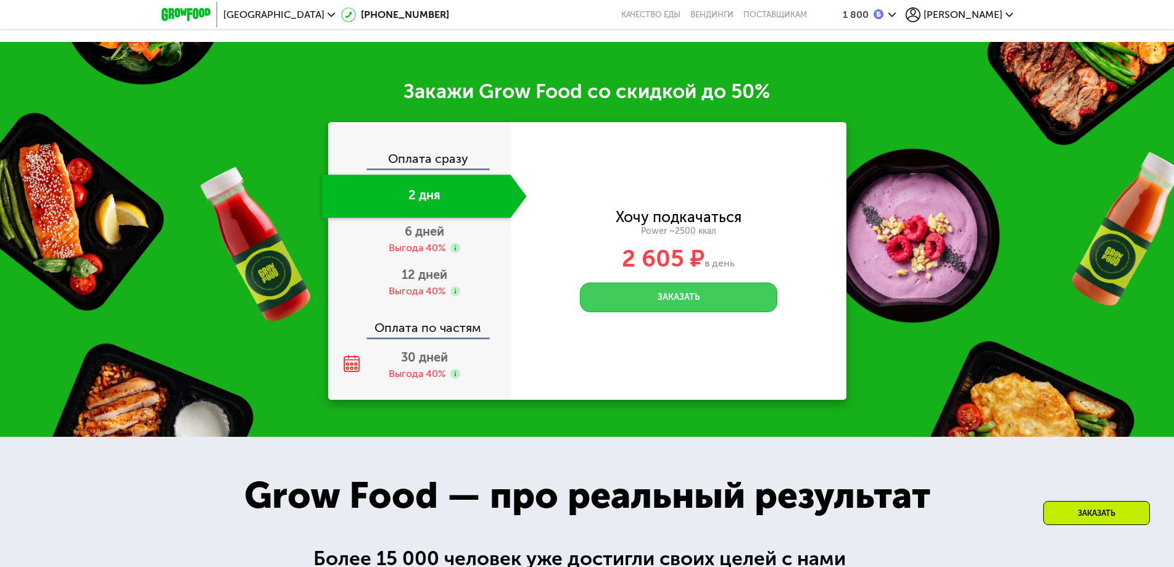
click at [708, 308] on button "Заказать" at bounding box center [678, 298] width 197 height 30
